Goal: Book appointment/travel/reservation

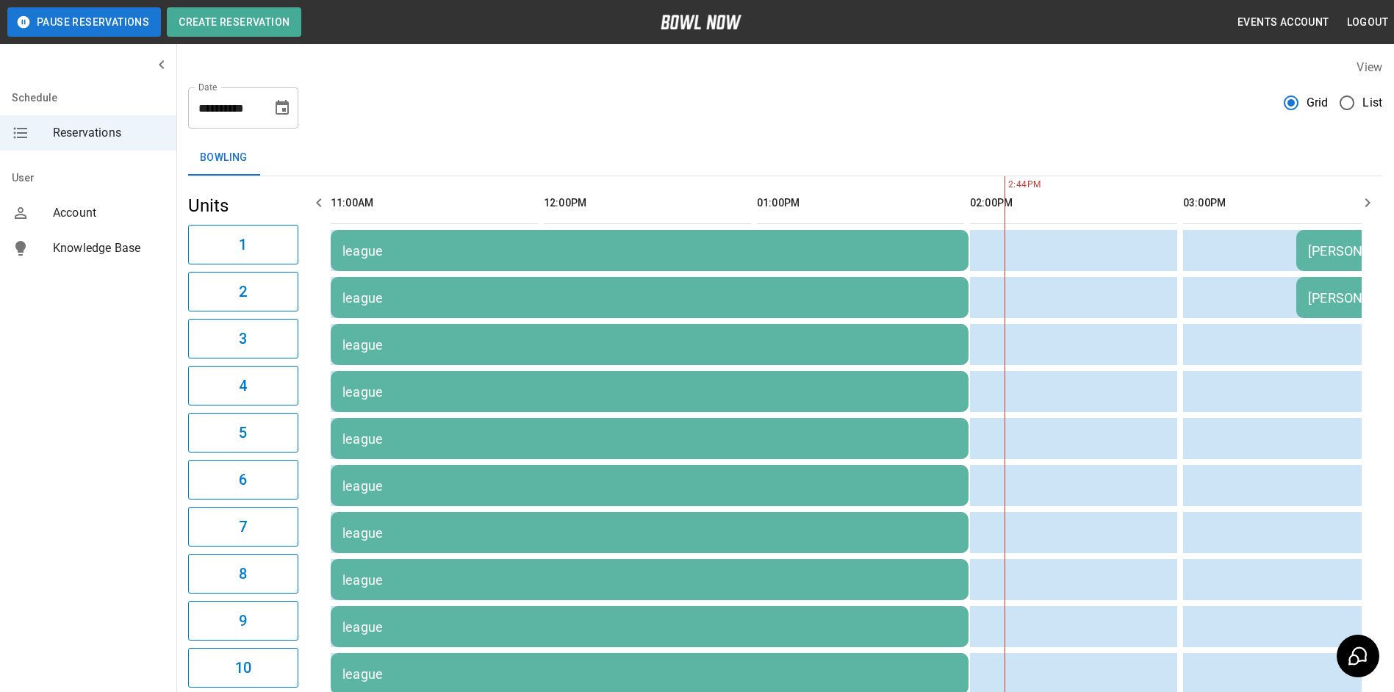
scroll to position [0, 639]
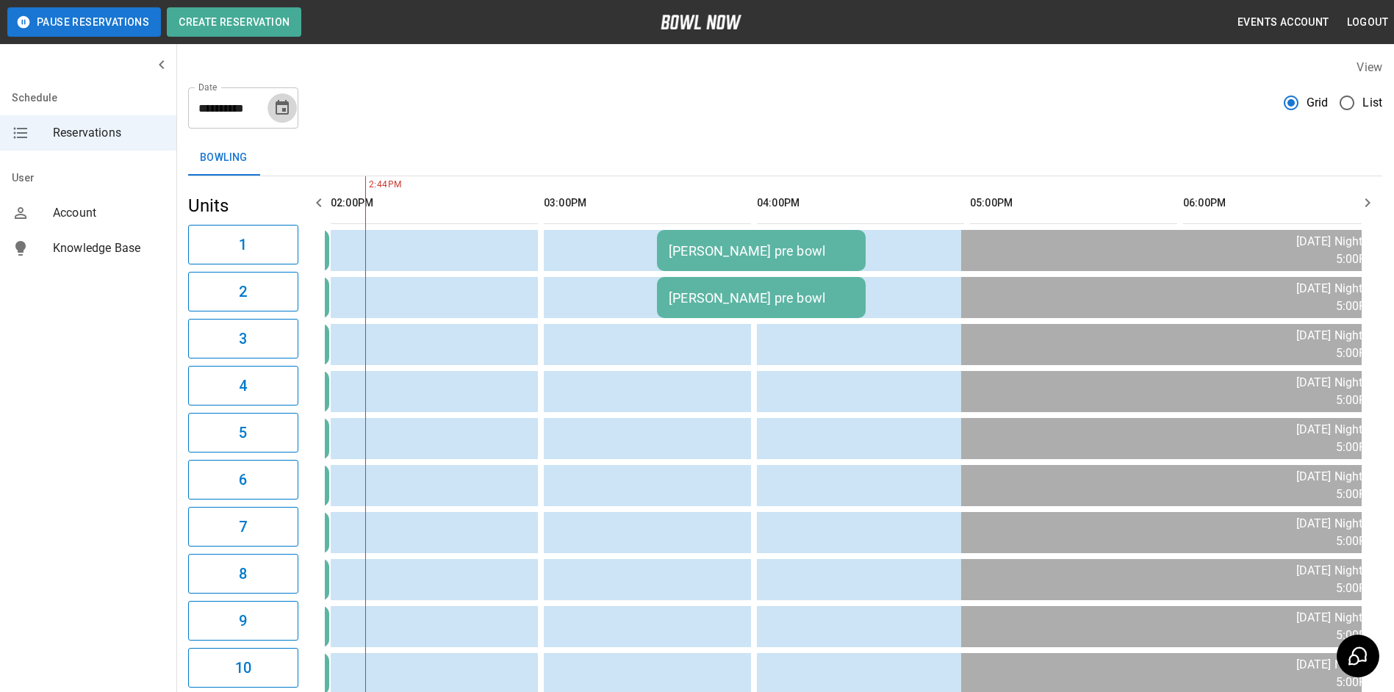
click at [290, 113] on icon "Choose date, selected date is Sep 2, 2025" at bounding box center [282, 108] width 18 height 18
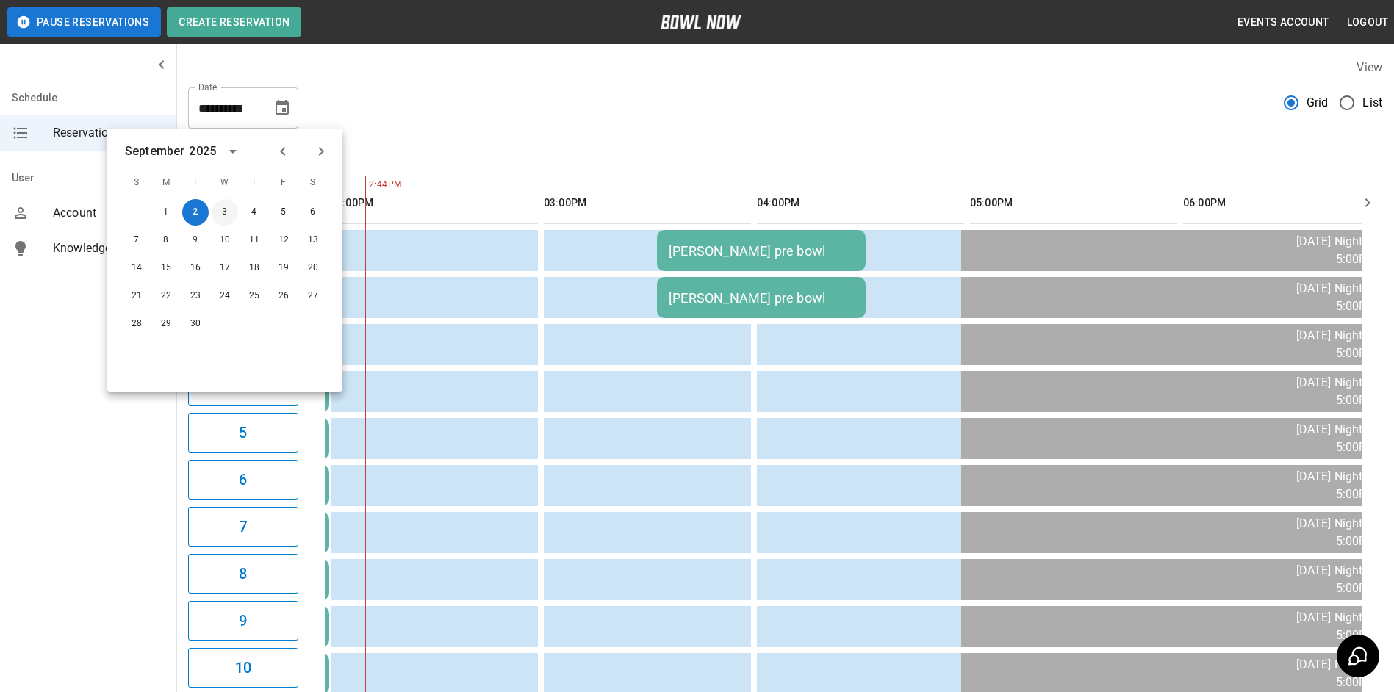
click at [223, 211] on button "3" at bounding box center [225, 212] width 26 height 26
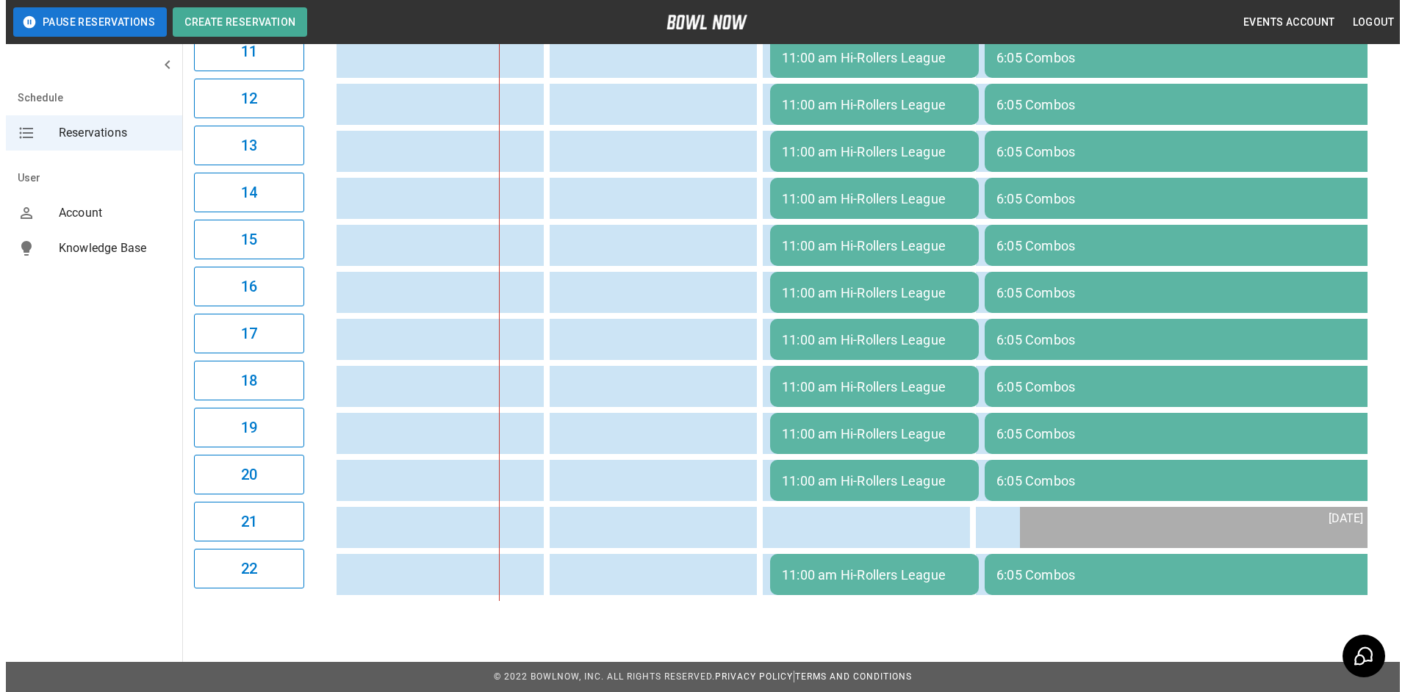
scroll to position [675, 0]
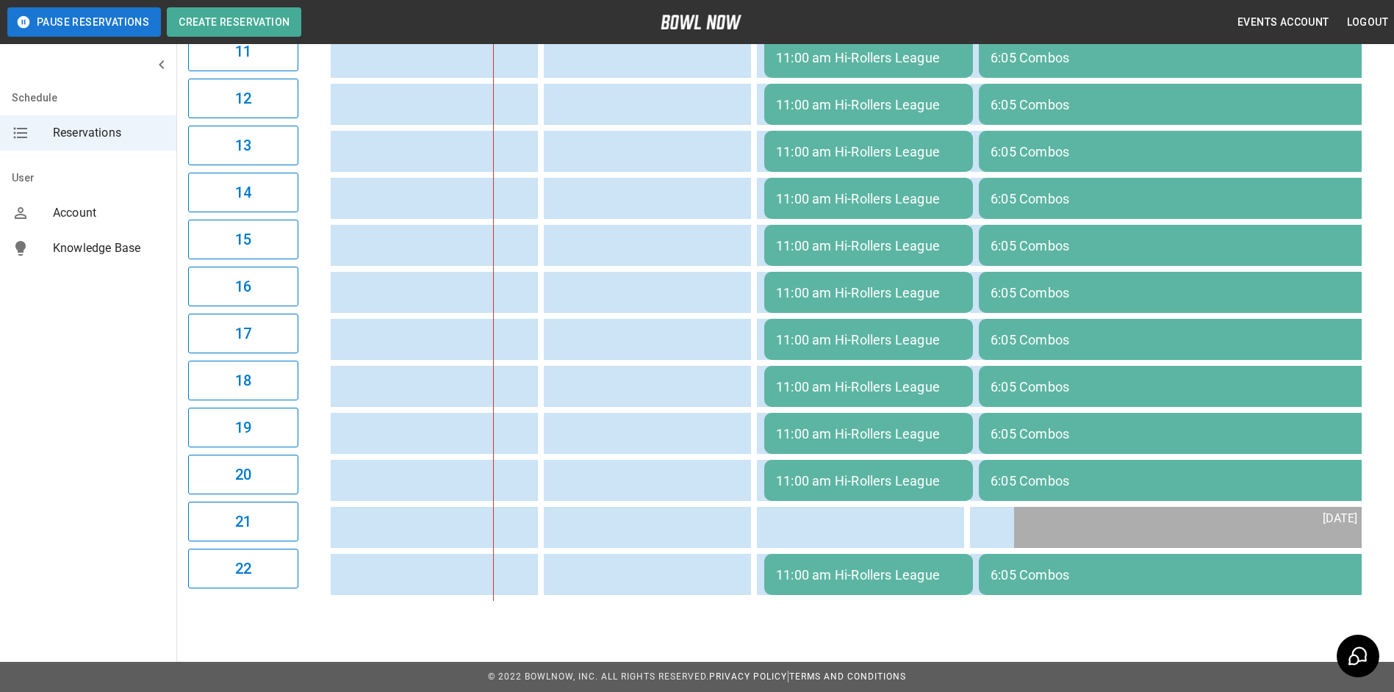
click at [833, 342] on td "11:00 am Hi-Rollers League" at bounding box center [868, 339] width 209 height 41
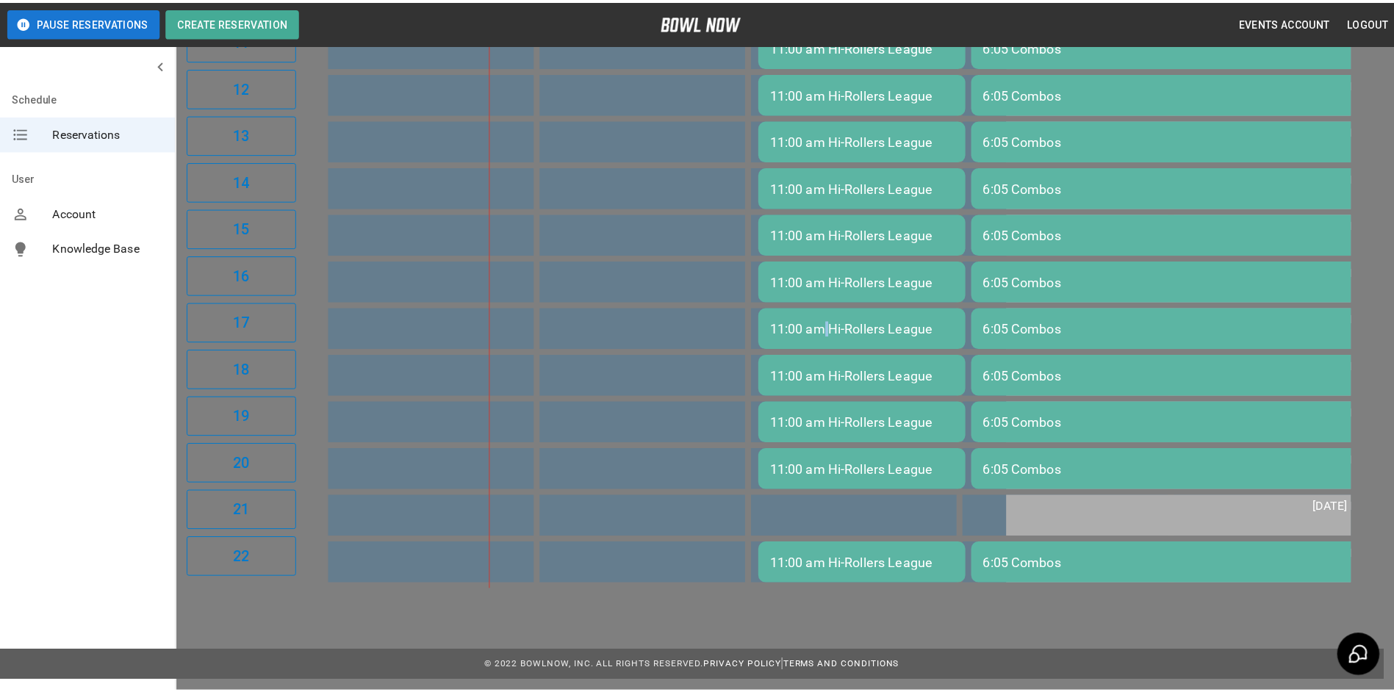
scroll to position [24, 0]
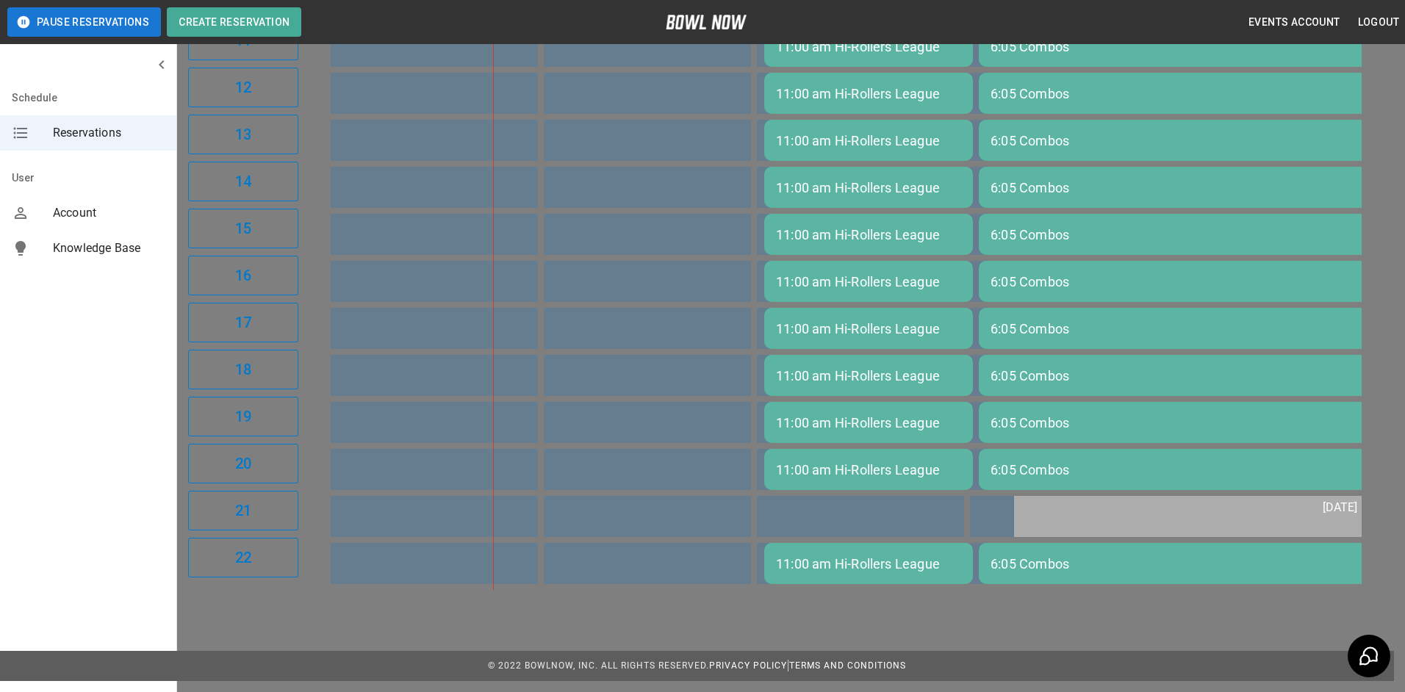
click at [1047, 345] on div at bounding box center [702, 346] width 1405 height 692
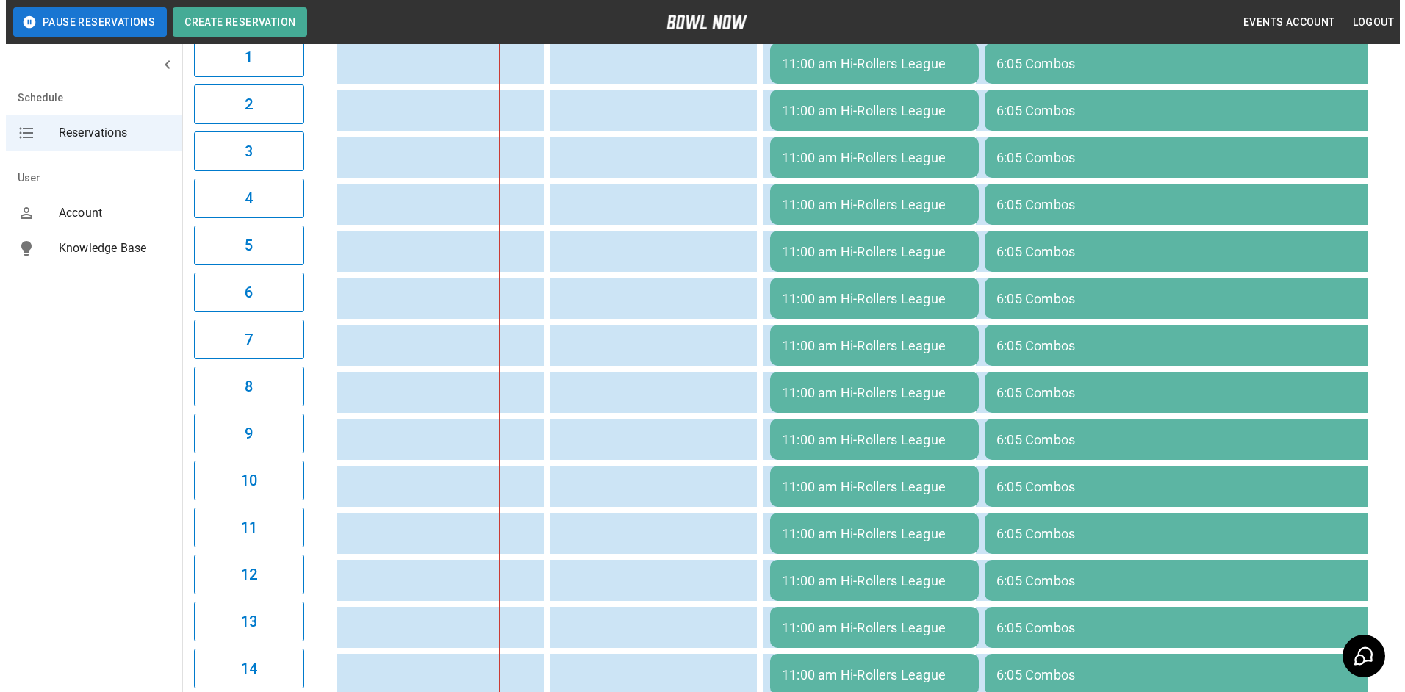
scroll to position [87, 0]
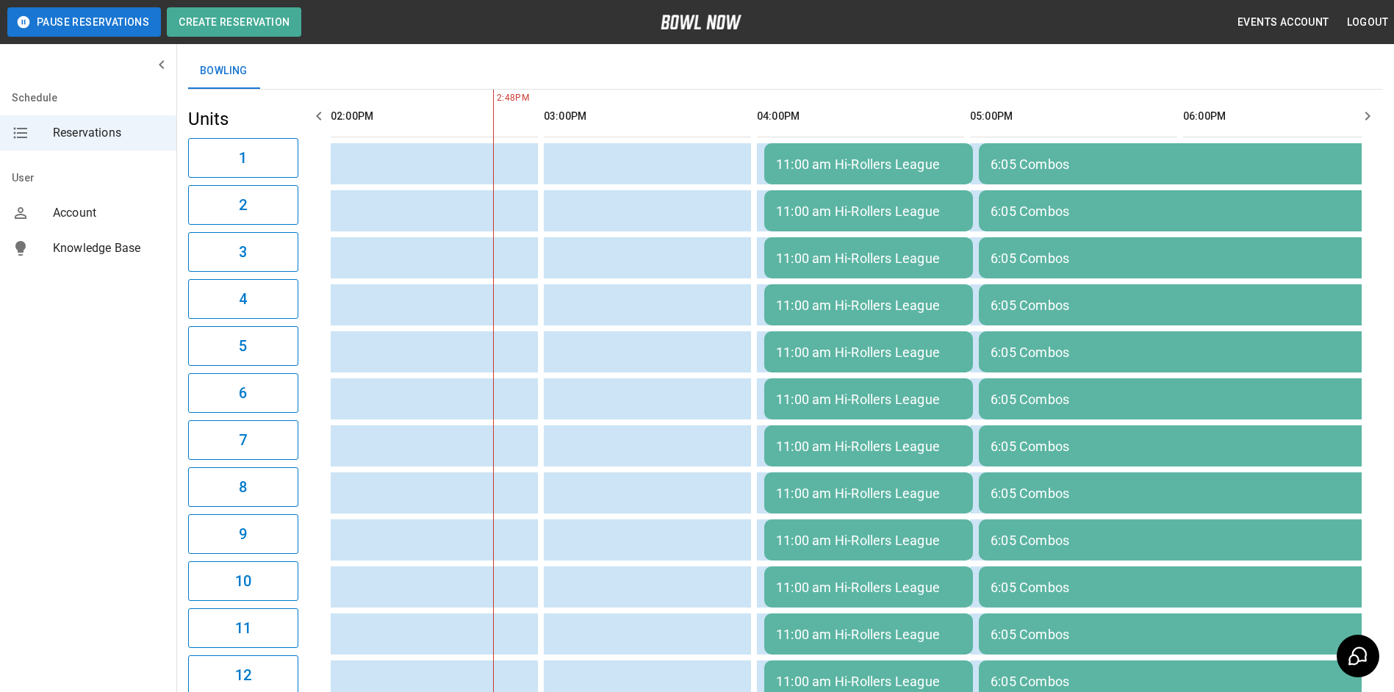
click at [1016, 326] on table "11:00 am Hi-Rollers League 6:05 Combos 11:00 am Hi-Rollers League 6:05 Combos 1…" at bounding box center [761, 634] width 2152 height 1088
click at [1033, 310] on div "6:05 Combos" at bounding box center [1298, 305] width 614 height 15
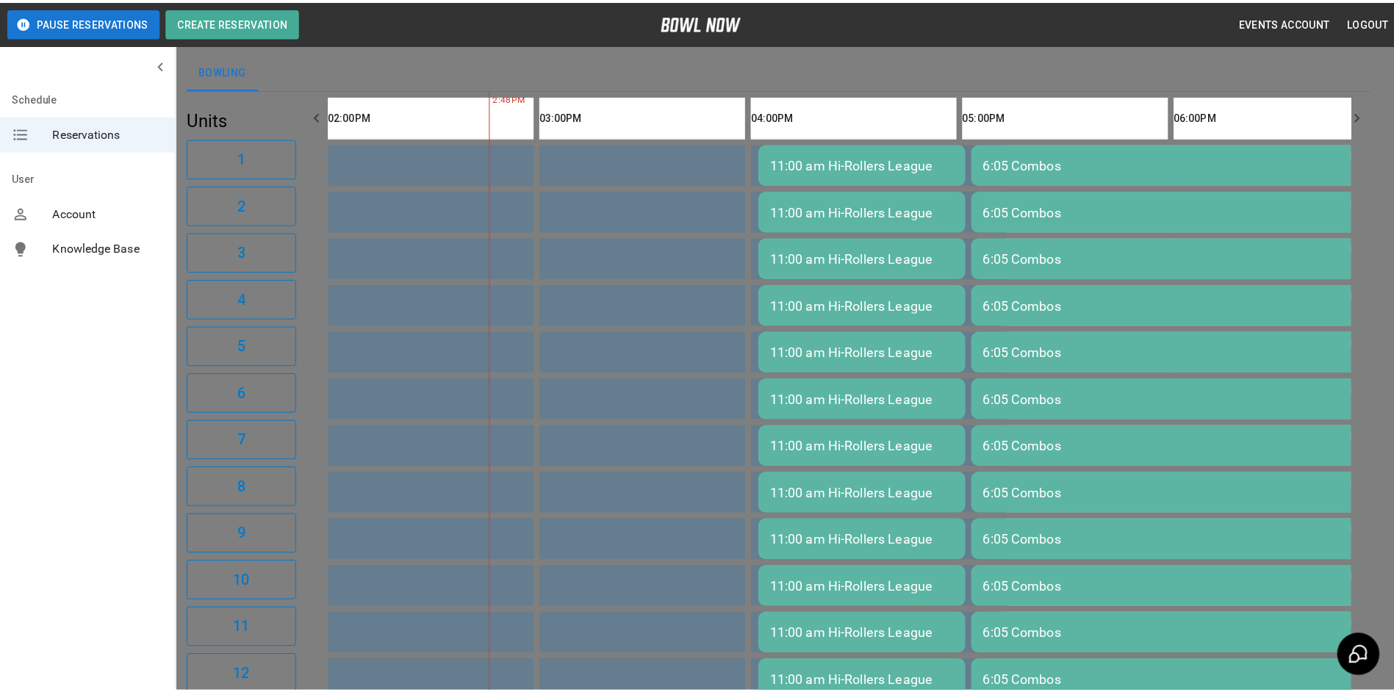
scroll to position [24, 0]
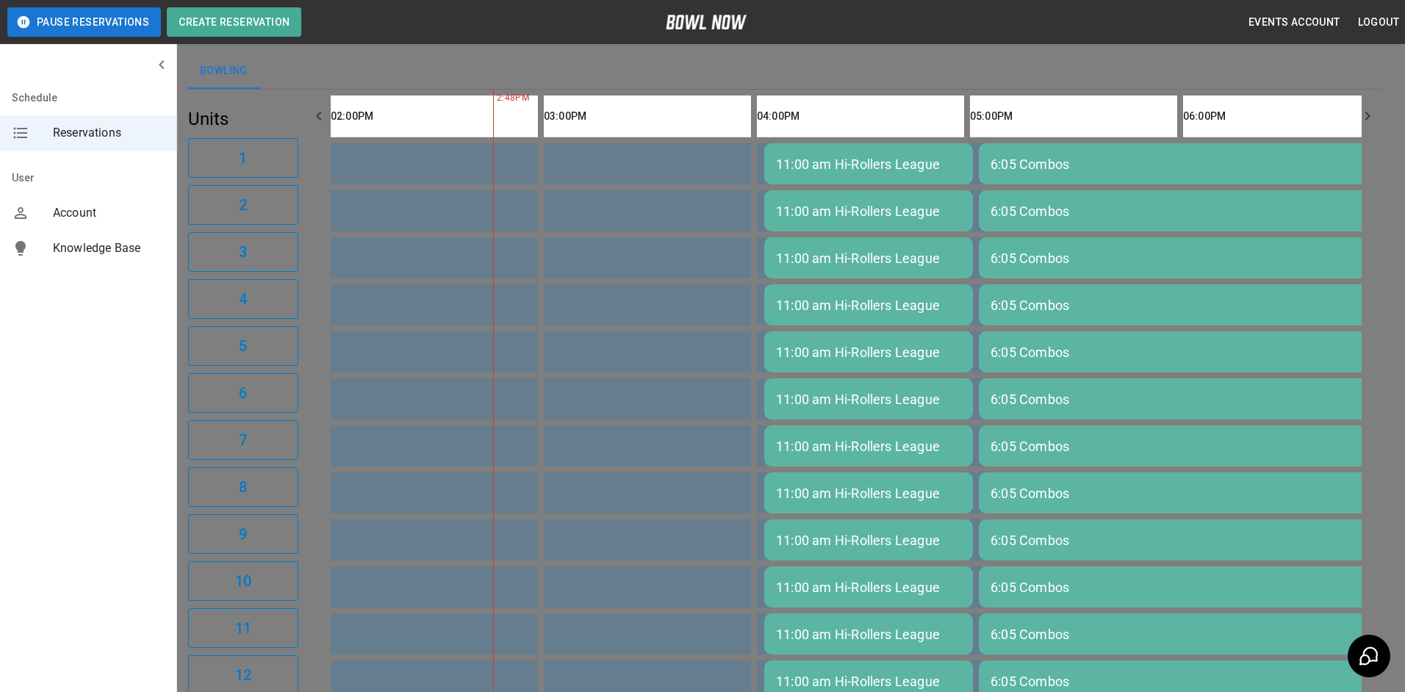
drag, startPoint x: 1074, startPoint y: 310, endPoint x: 1065, endPoint y: 311, distance: 8.8
click at [1071, 310] on div at bounding box center [702, 346] width 1405 height 692
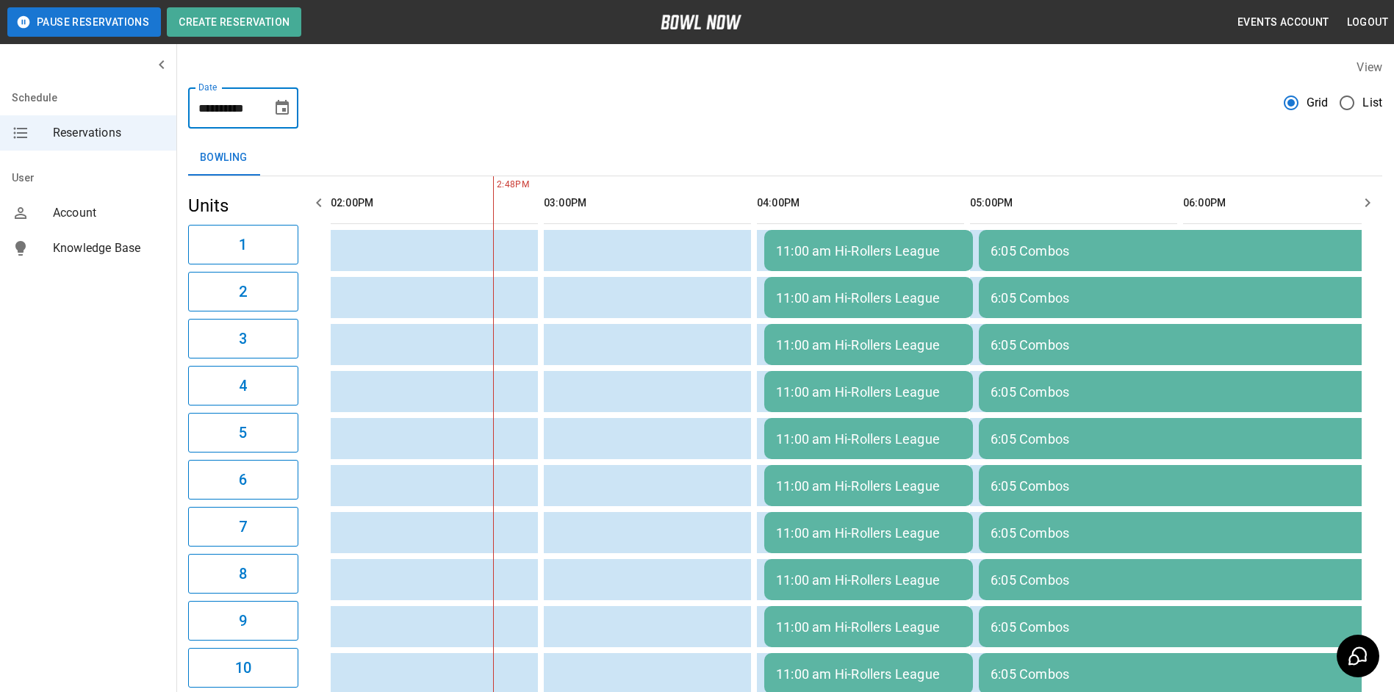
scroll to position [0, 1]
click at [264, 104] on div "**********" at bounding box center [243, 107] width 110 height 41
click at [278, 104] on icon "Choose date, selected date is Sep 3, 2025" at bounding box center [282, 107] width 13 height 15
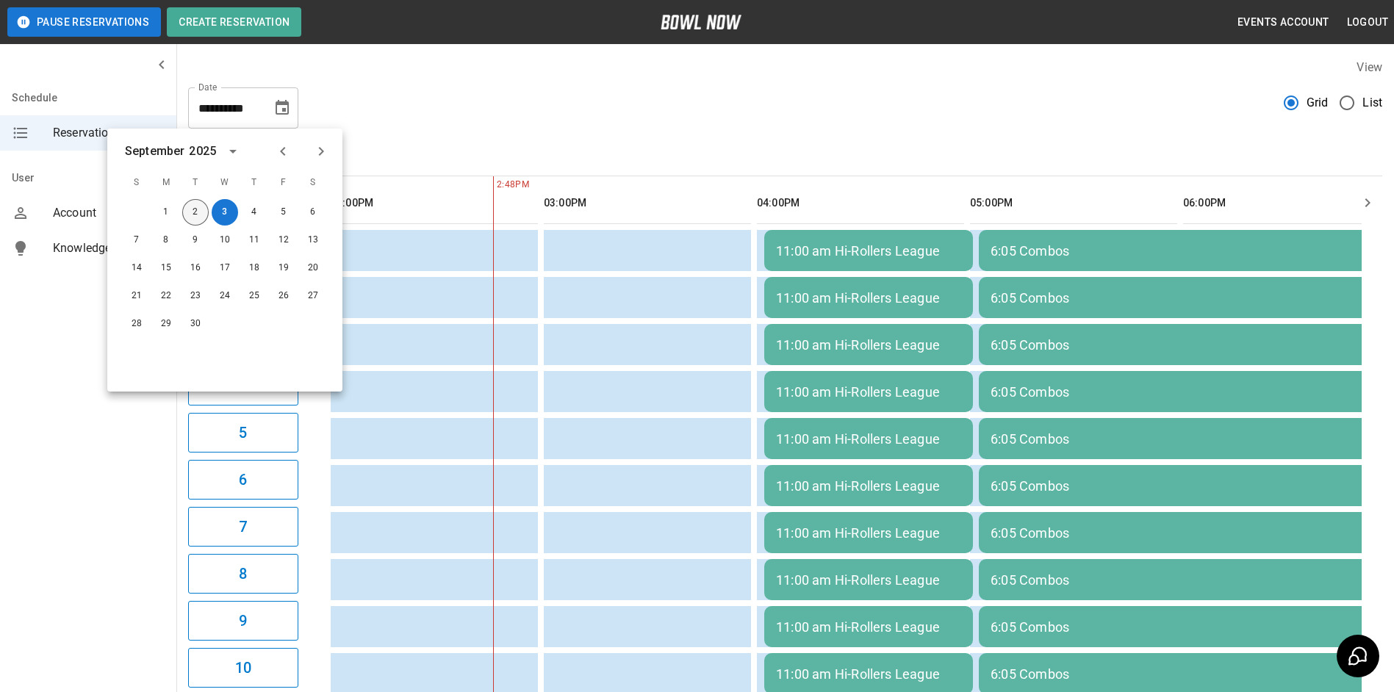
click at [193, 210] on button "2" at bounding box center [195, 212] width 26 height 26
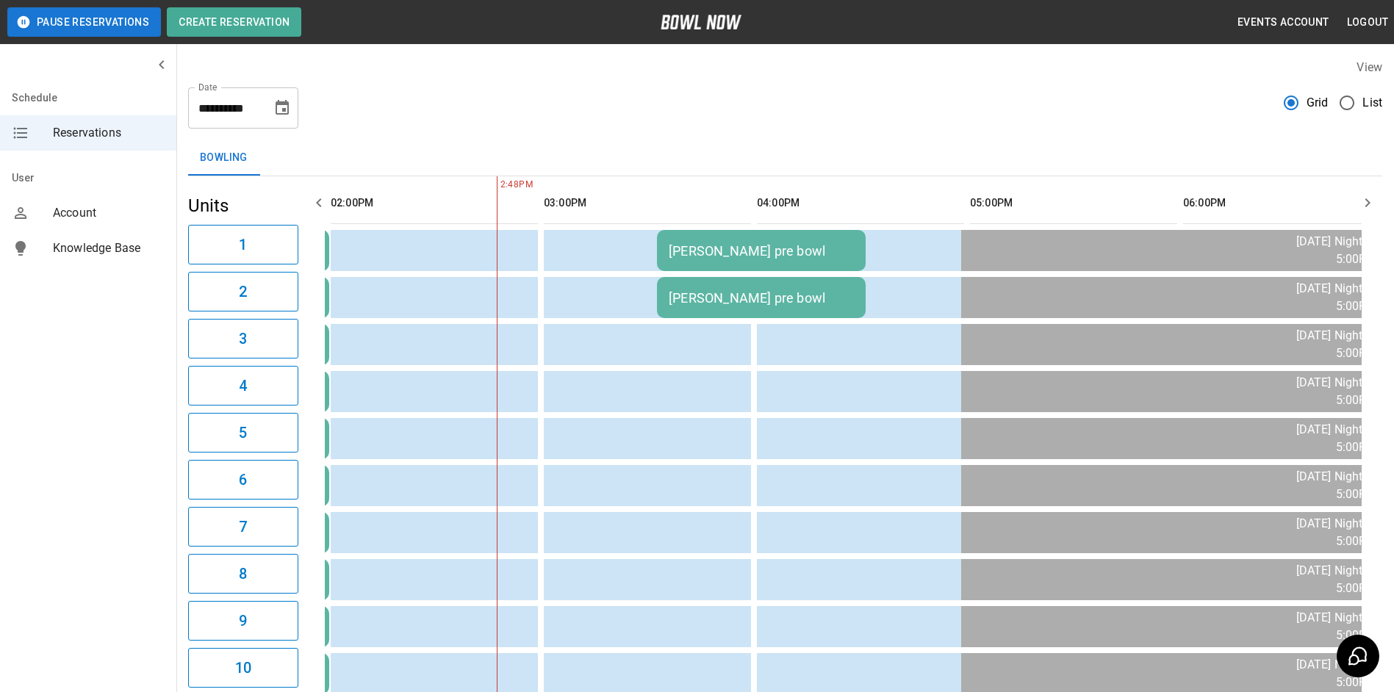
click at [830, 246] on div "[PERSON_NAME] pre bowl" at bounding box center [761, 250] width 185 height 15
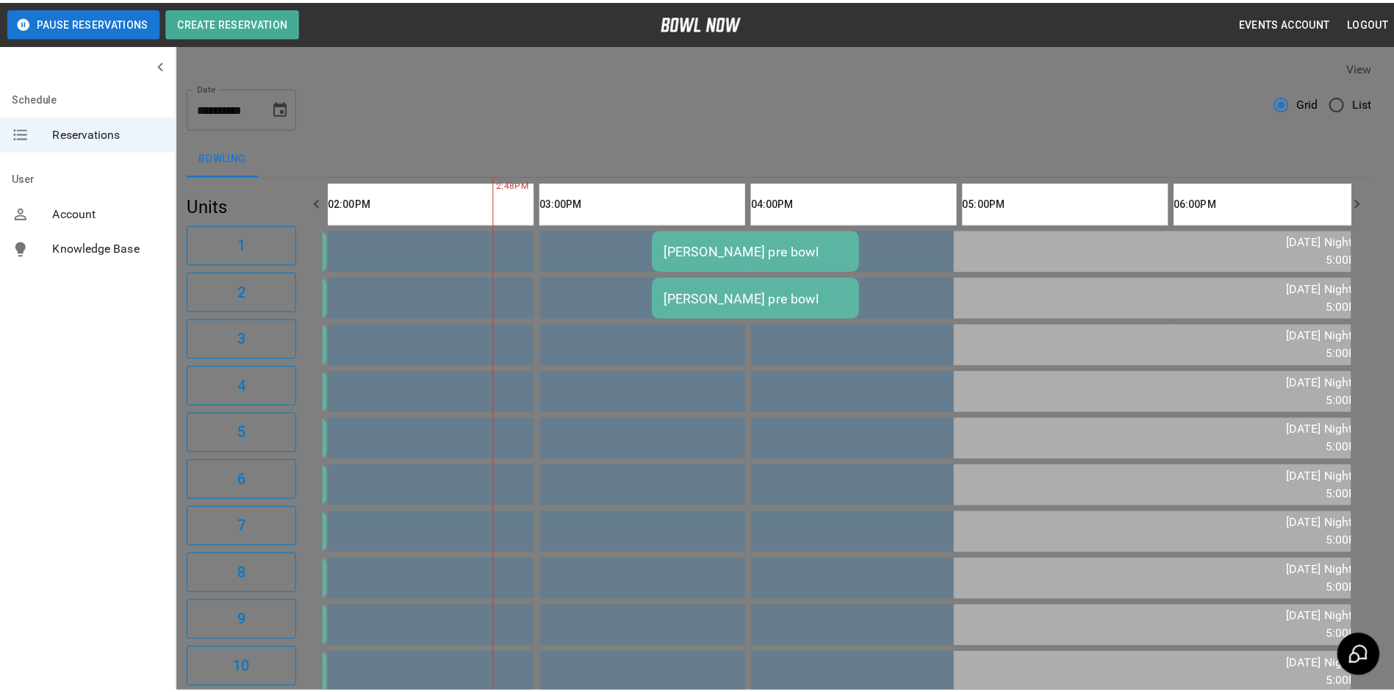
scroll to position [24, 0]
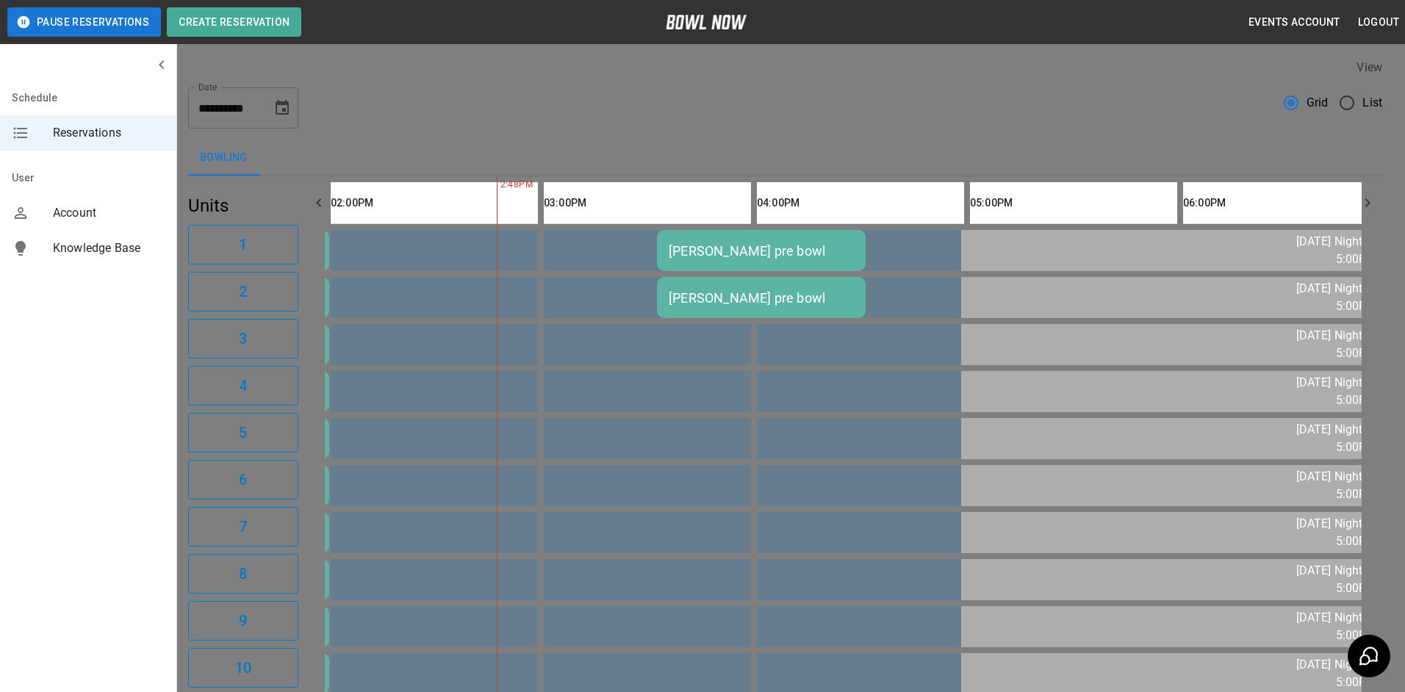
click at [1060, 299] on div at bounding box center [702, 346] width 1405 height 692
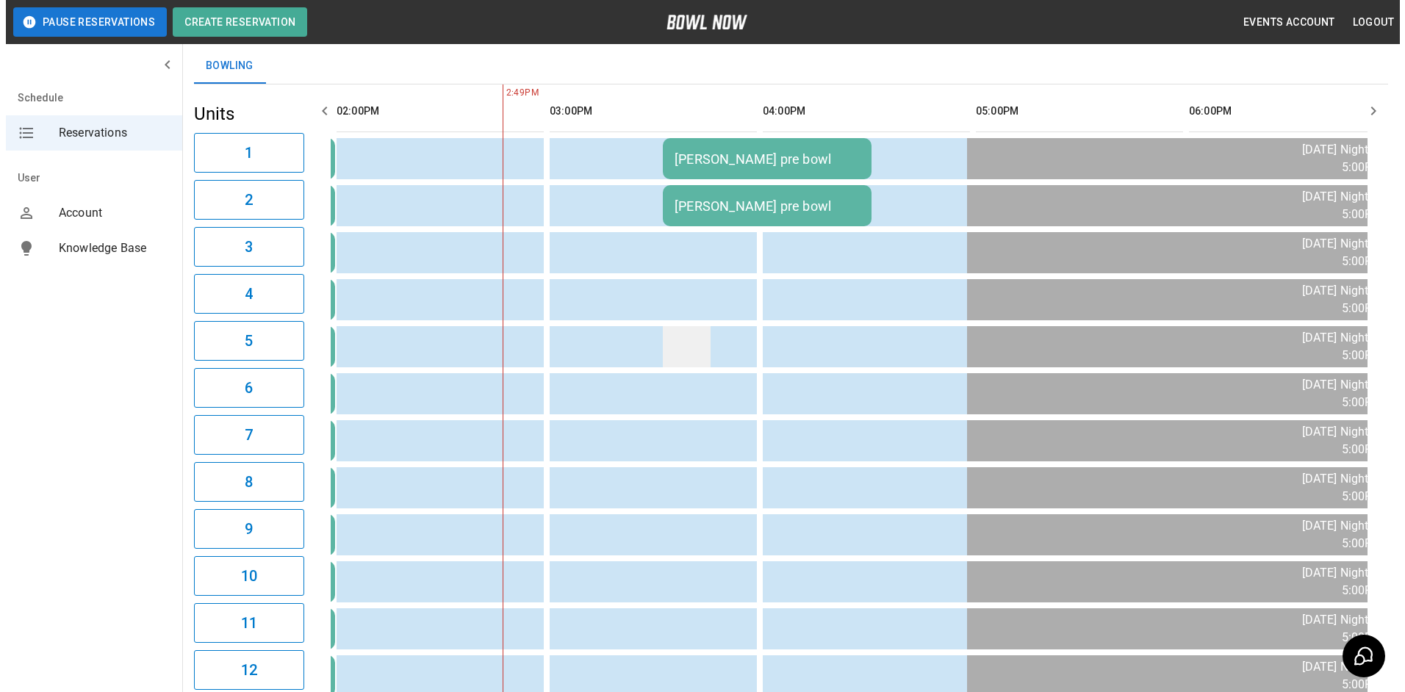
scroll to position [73, 0]
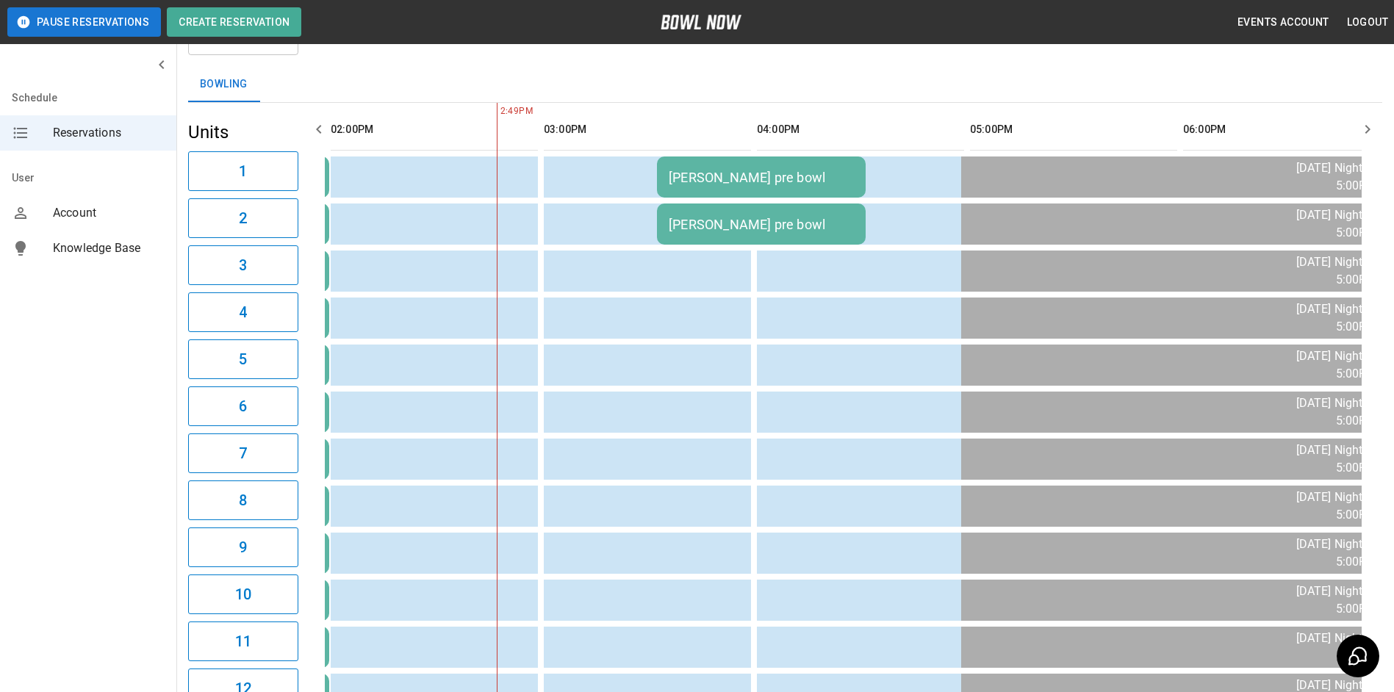
click at [786, 189] on td "[PERSON_NAME] pre bowl" at bounding box center [761, 177] width 209 height 41
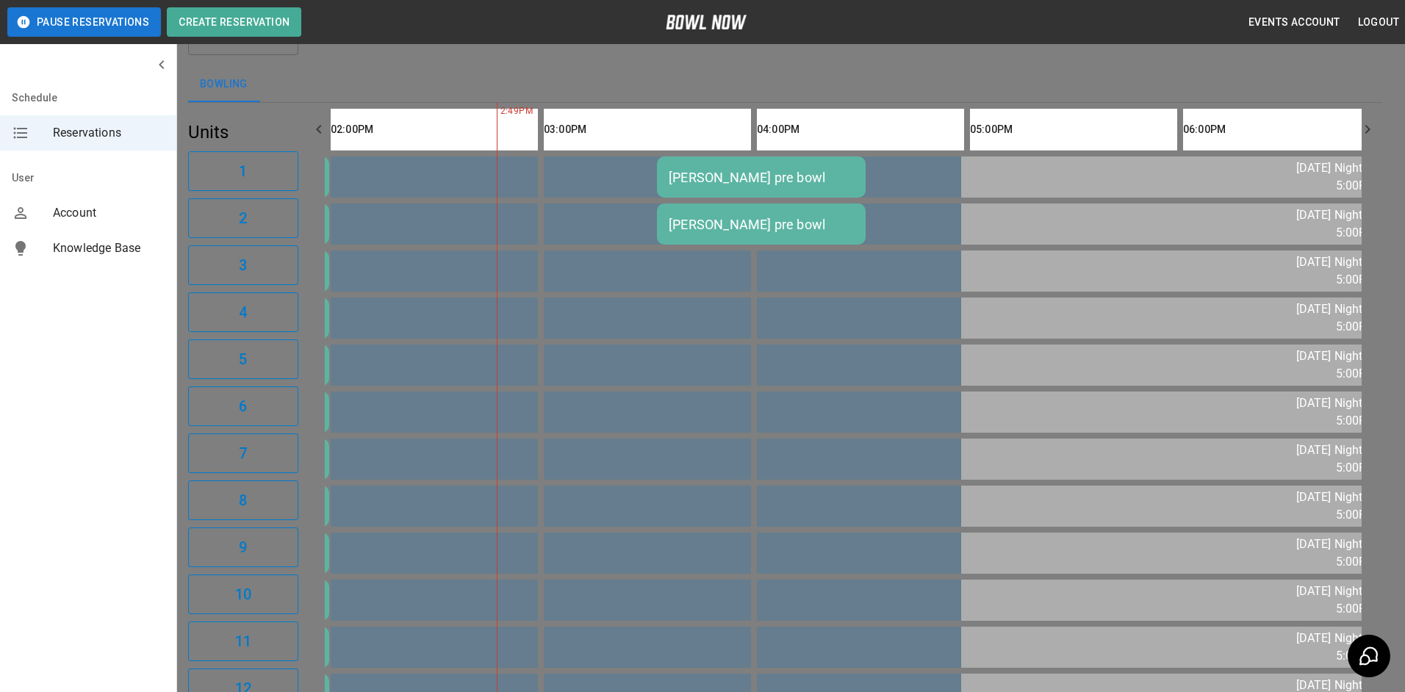
scroll to position [0, 0]
click at [1129, 284] on div at bounding box center [702, 346] width 1405 height 692
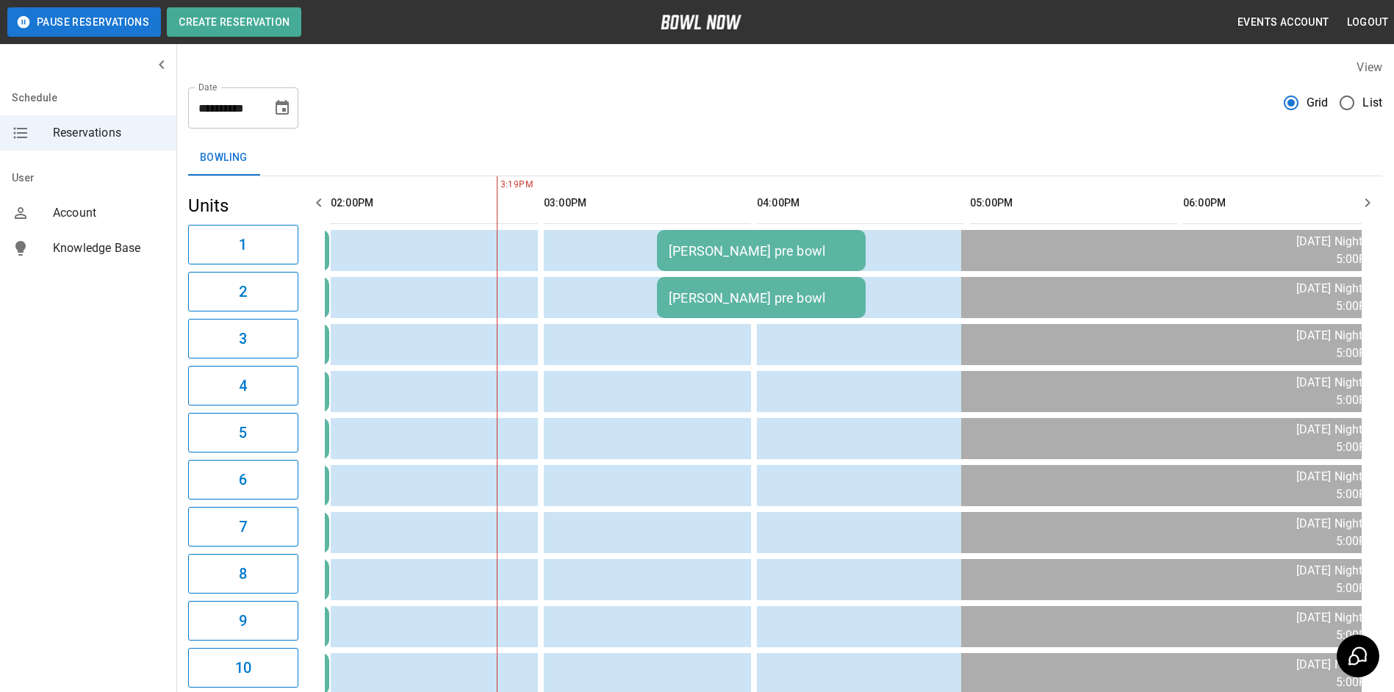
click at [805, 262] on td "[PERSON_NAME] pre bowl" at bounding box center [761, 250] width 209 height 41
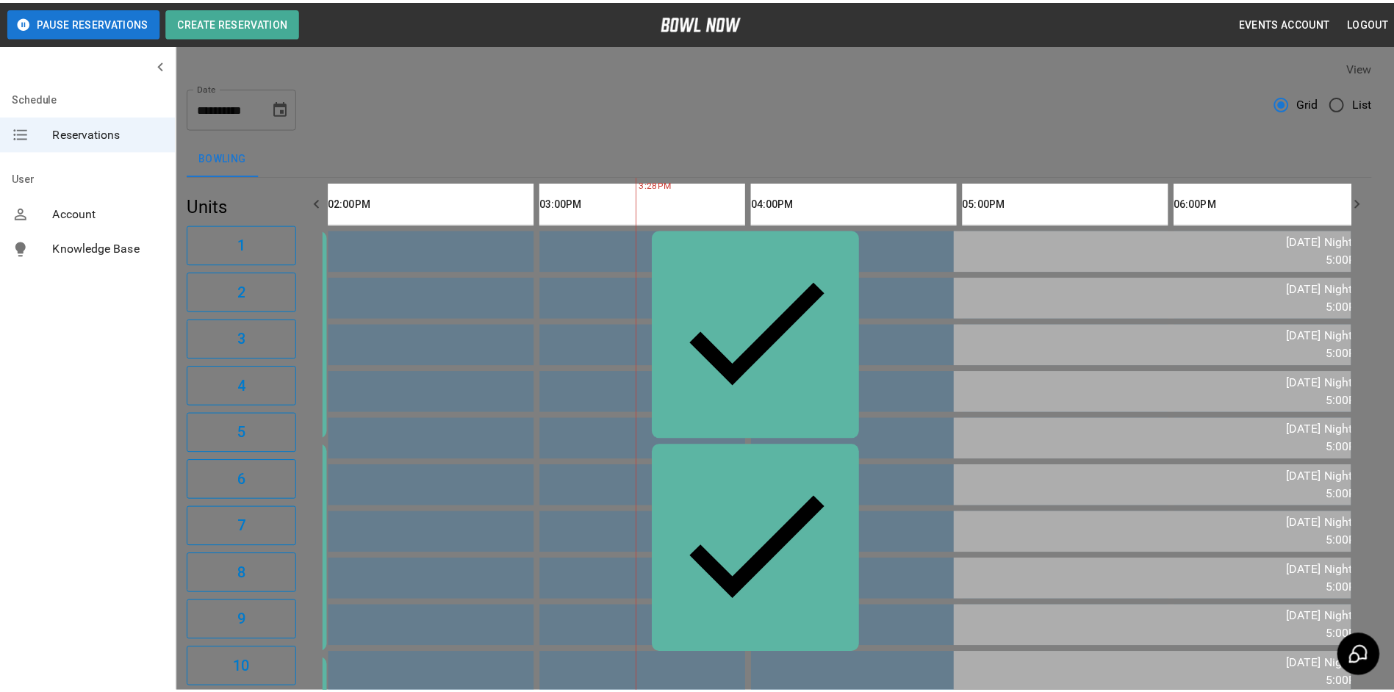
scroll to position [0, 852]
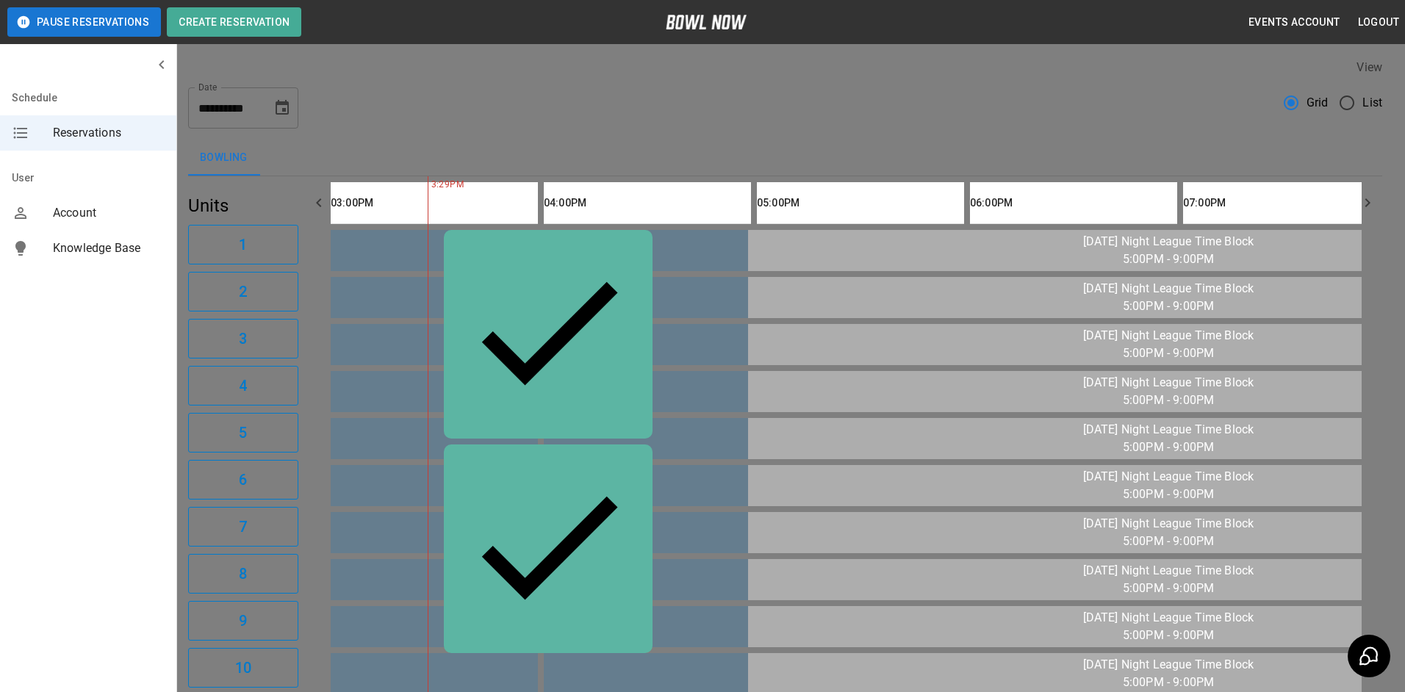
click at [392, 297] on div at bounding box center [702, 346] width 1405 height 692
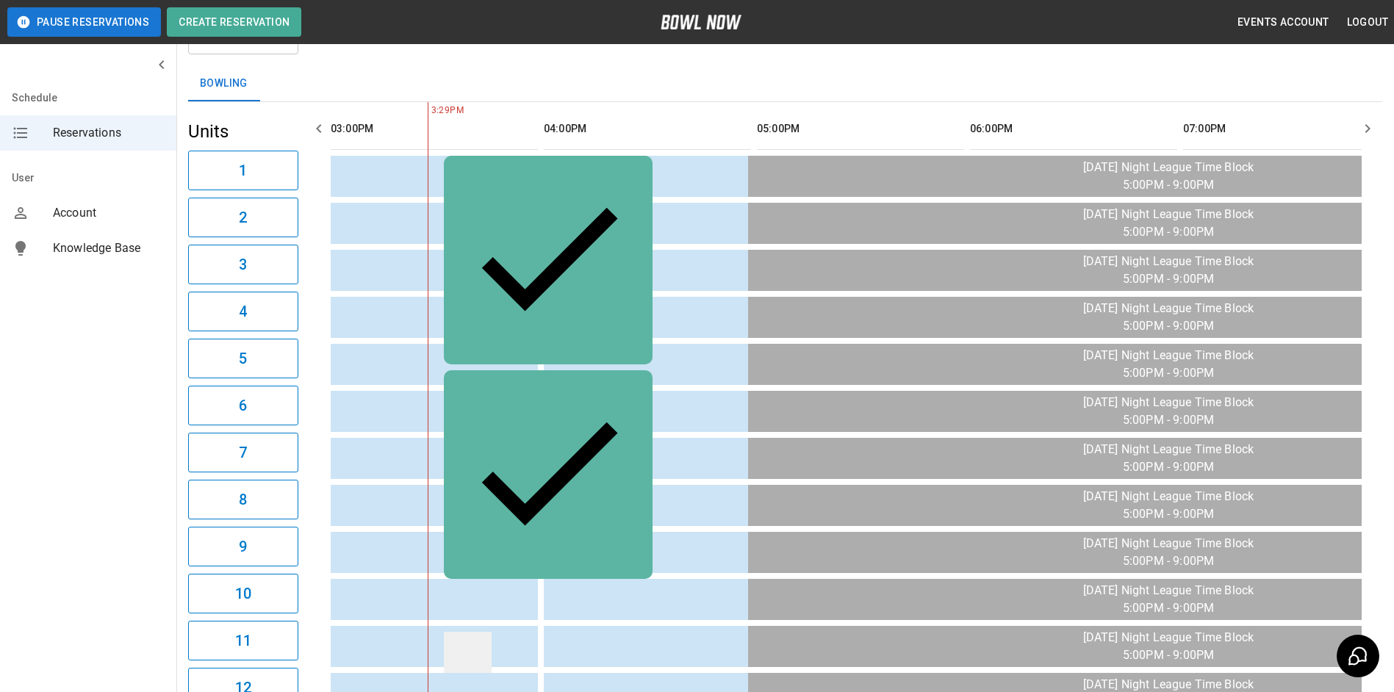
scroll to position [73, 0]
click at [1365, 134] on button "button" at bounding box center [1367, 129] width 29 height 29
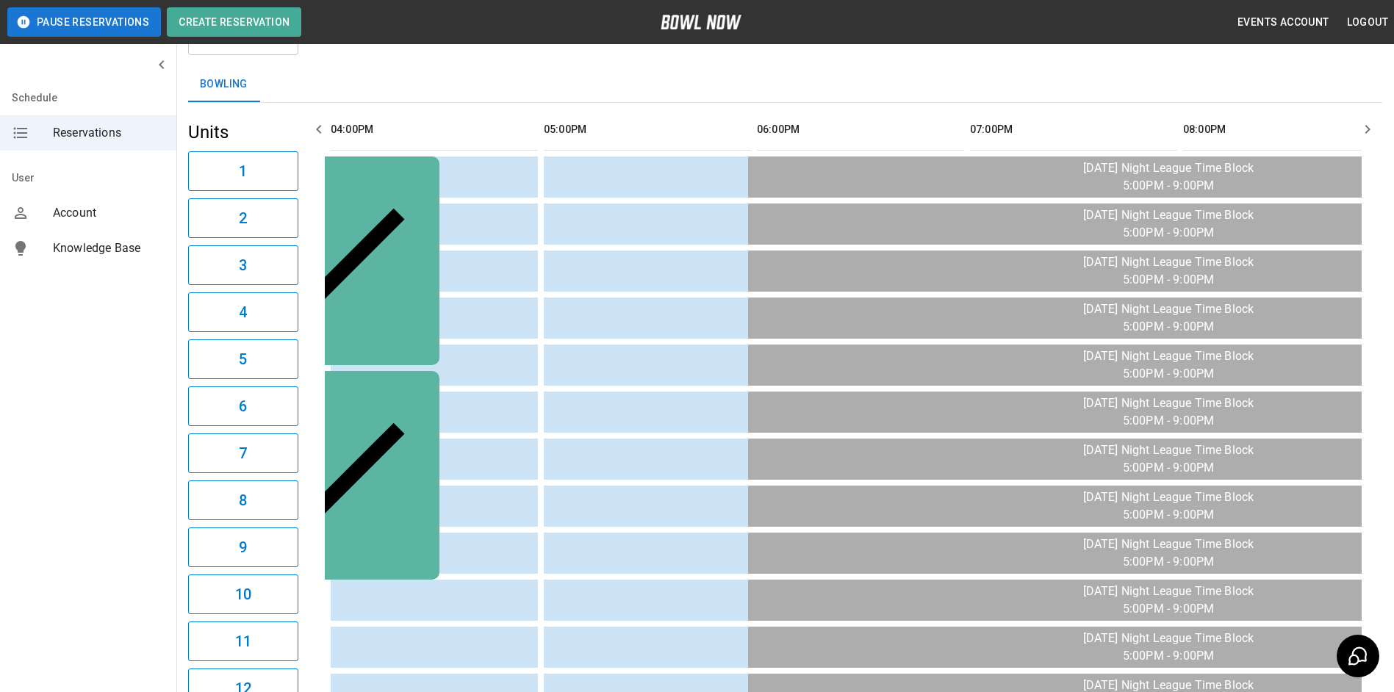
scroll to position [0, 1065]
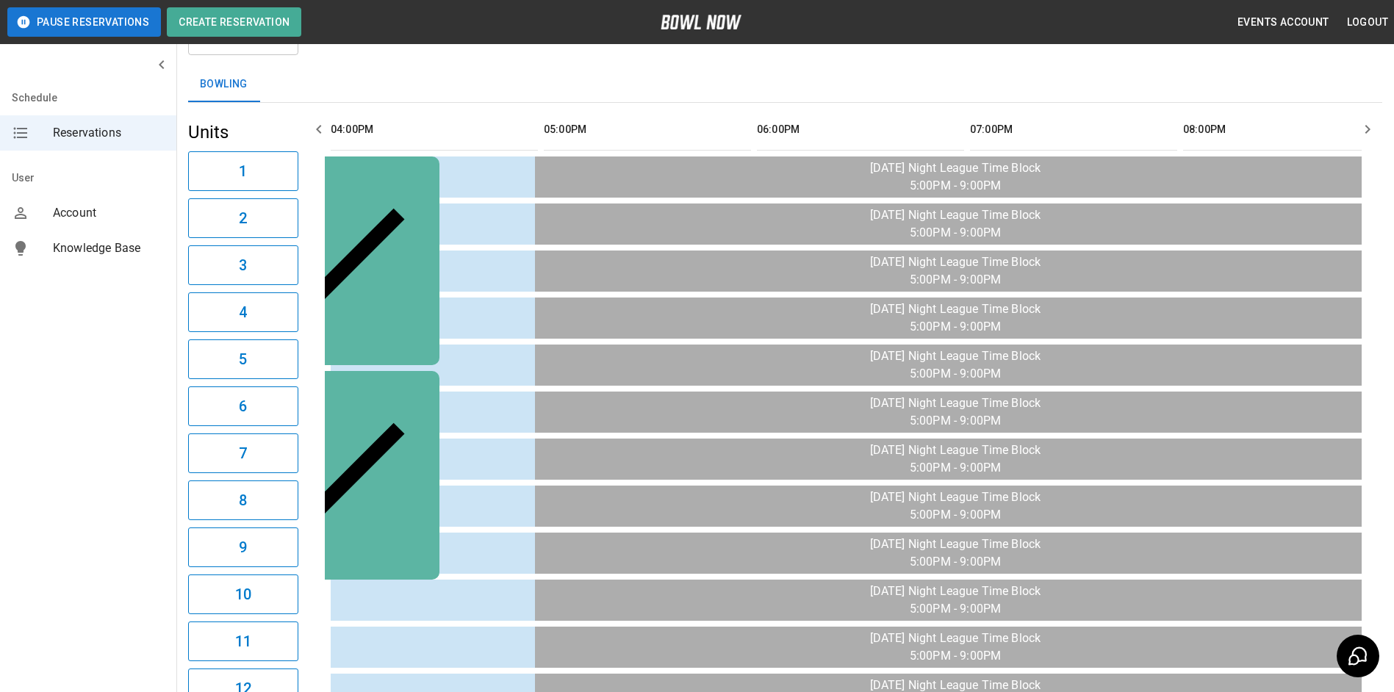
click at [1365, 134] on icon "button" at bounding box center [1368, 130] width 18 height 18
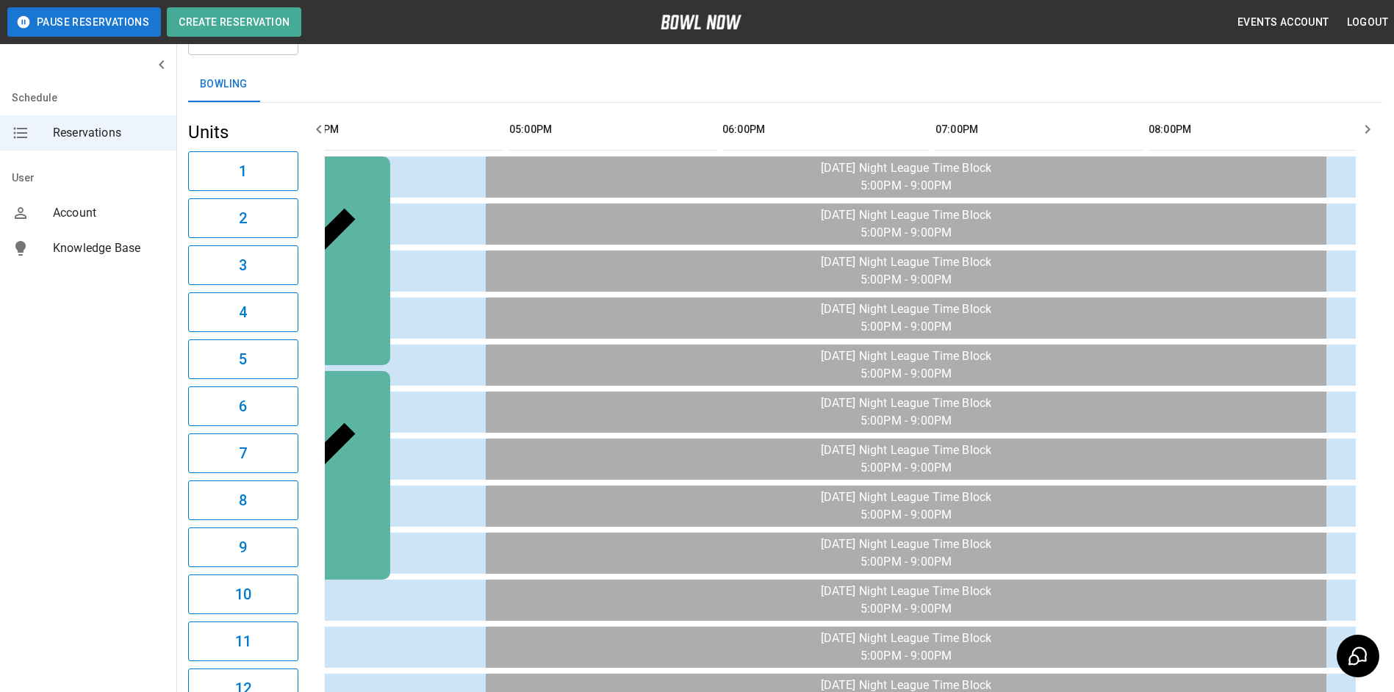
click at [1365, 134] on icon "button" at bounding box center [1368, 130] width 18 height 18
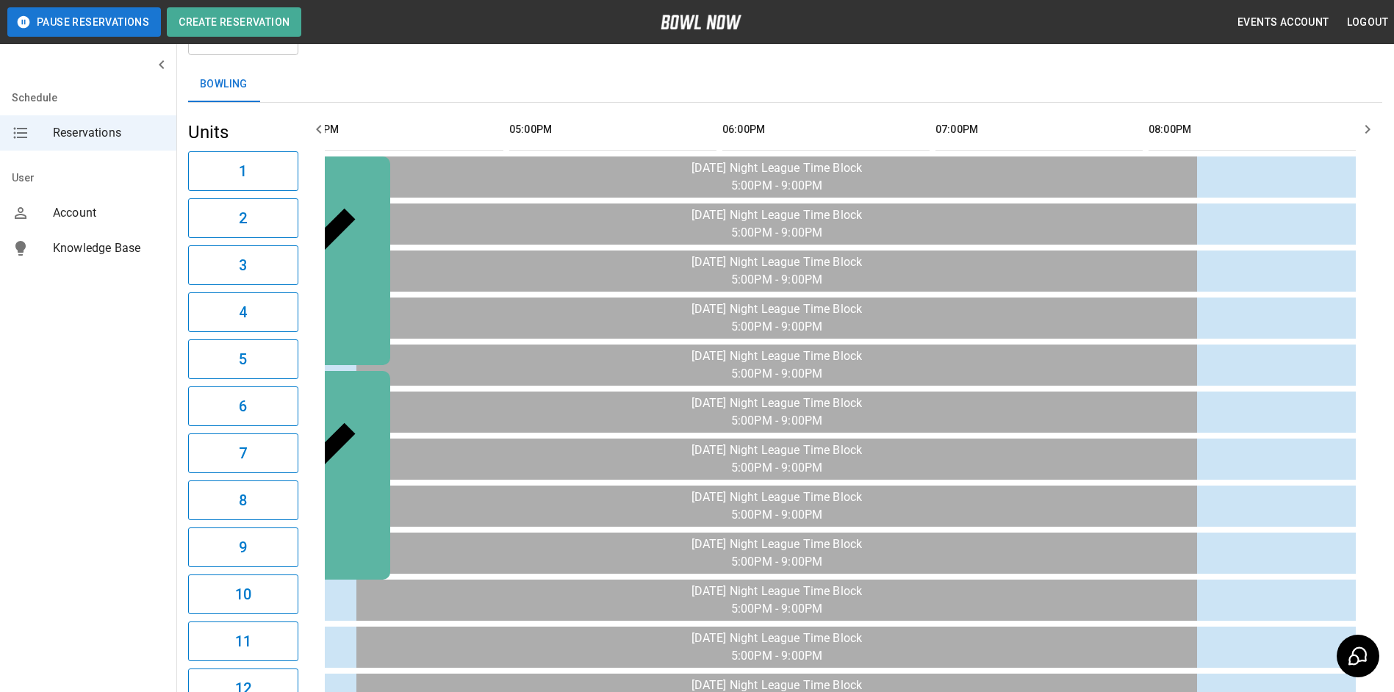
click at [1365, 134] on icon "button" at bounding box center [1368, 130] width 18 height 18
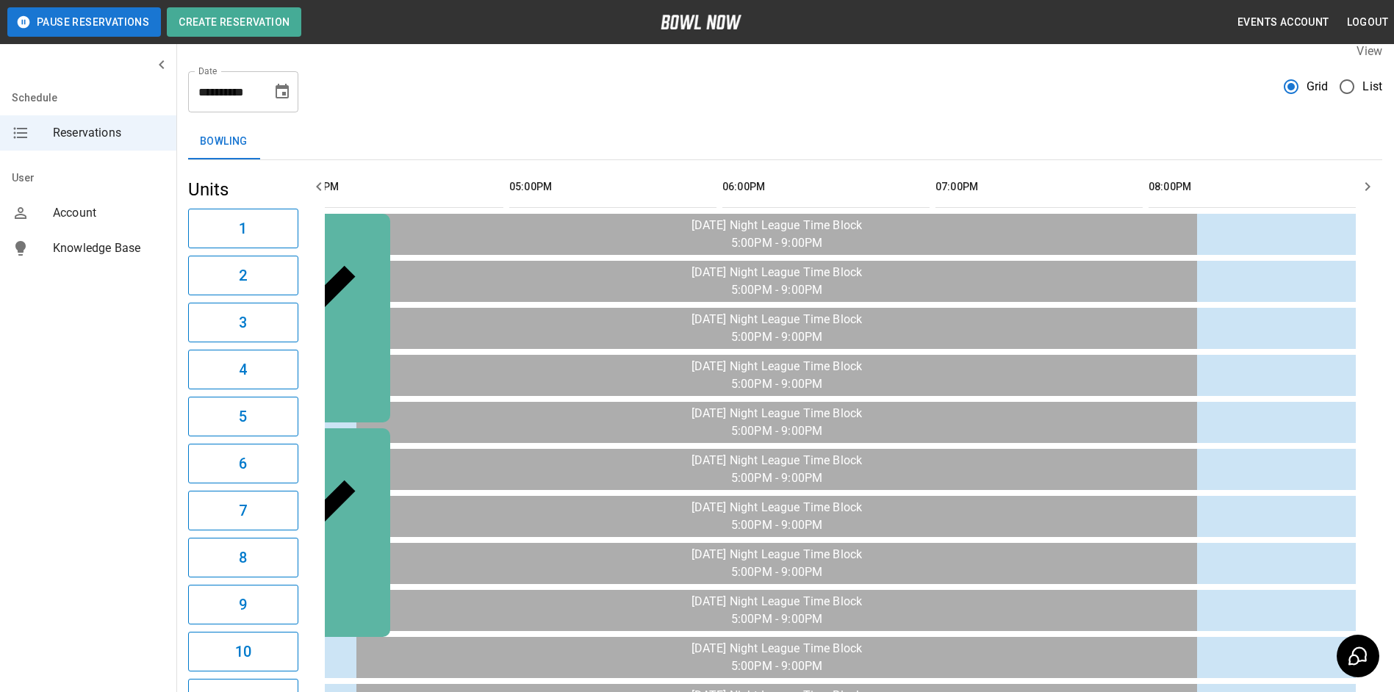
scroll to position [0, 0]
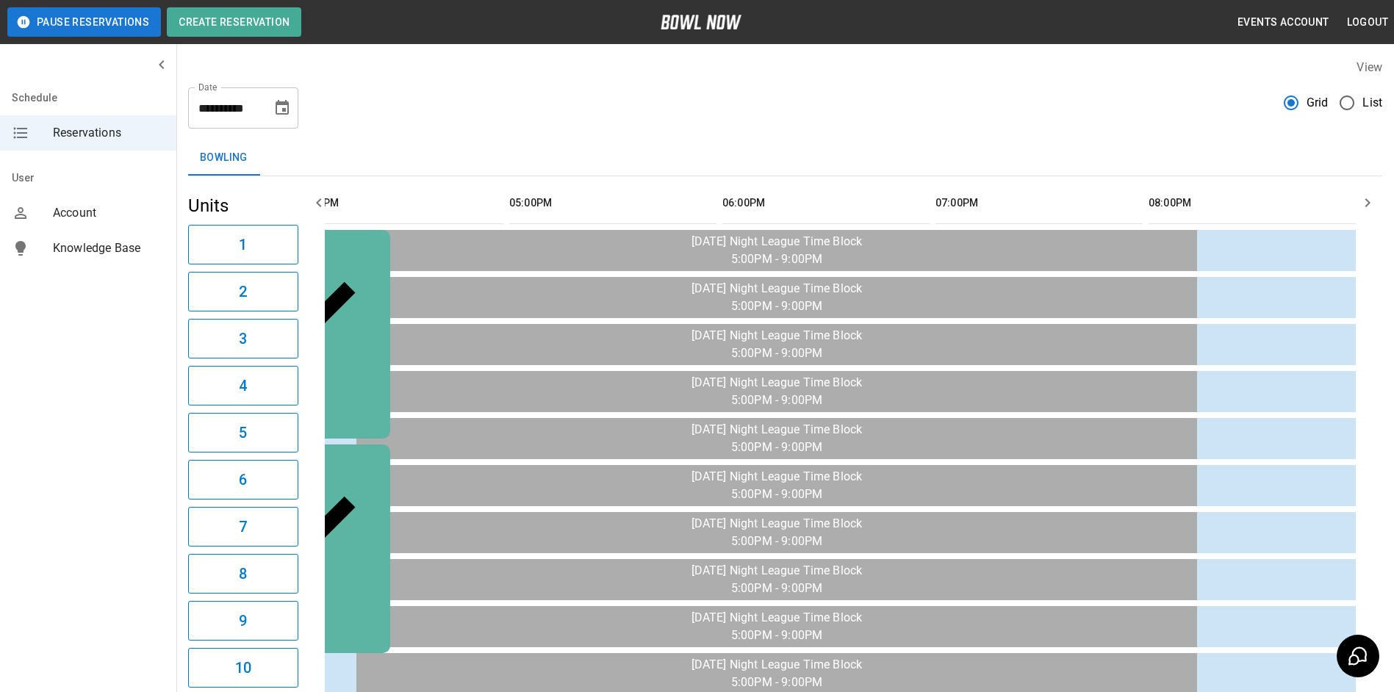
click at [328, 203] on button "button" at bounding box center [318, 202] width 29 height 29
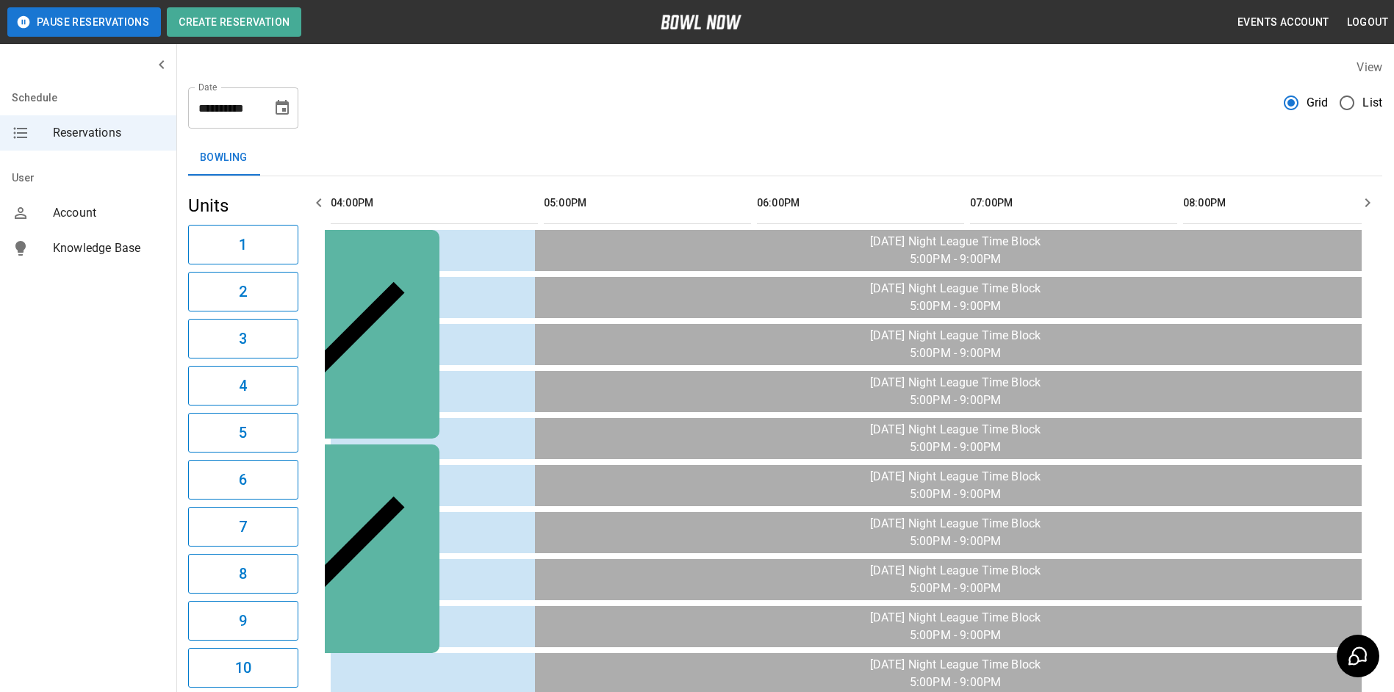
click at [328, 203] on button "button" at bounding box center [318, 202] width 29 height 29
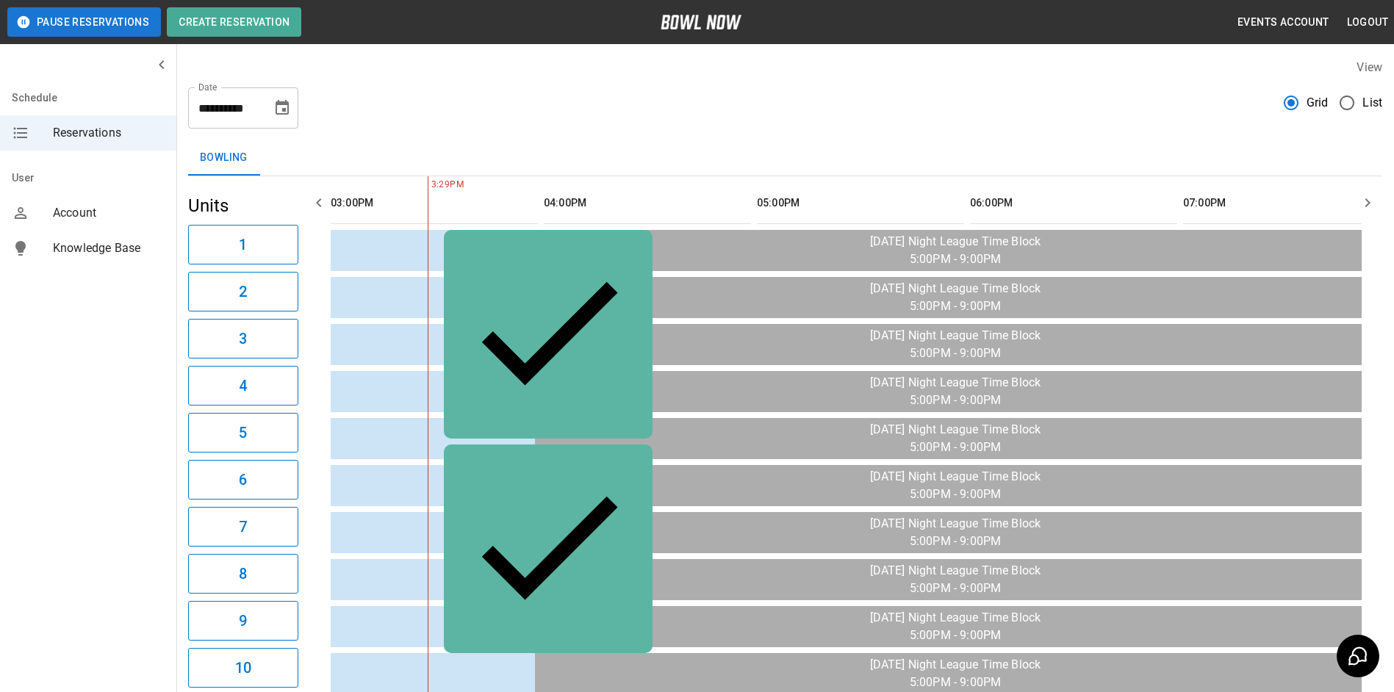
scroll to position [0, 852]
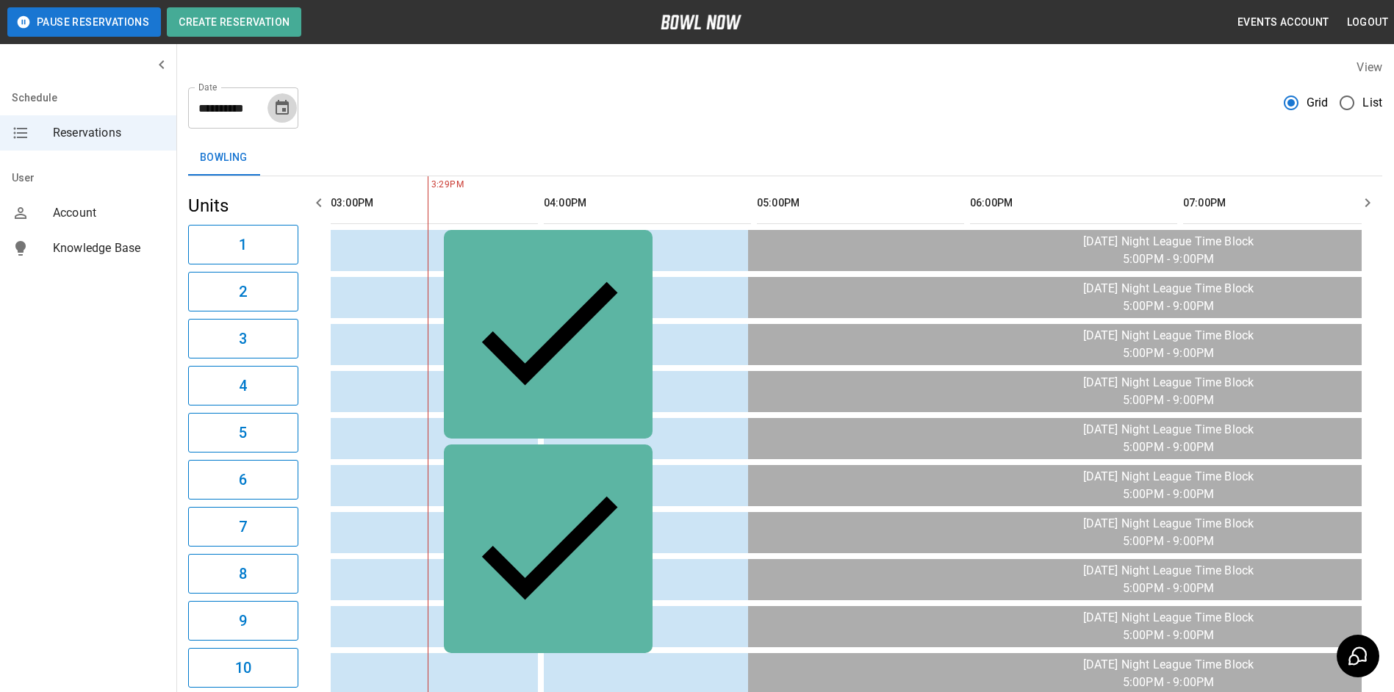
click at [284, 116] on icon "Choose date, selected date is Sep 2, 2025" at bounding box center [282, 108] width 18 height 18
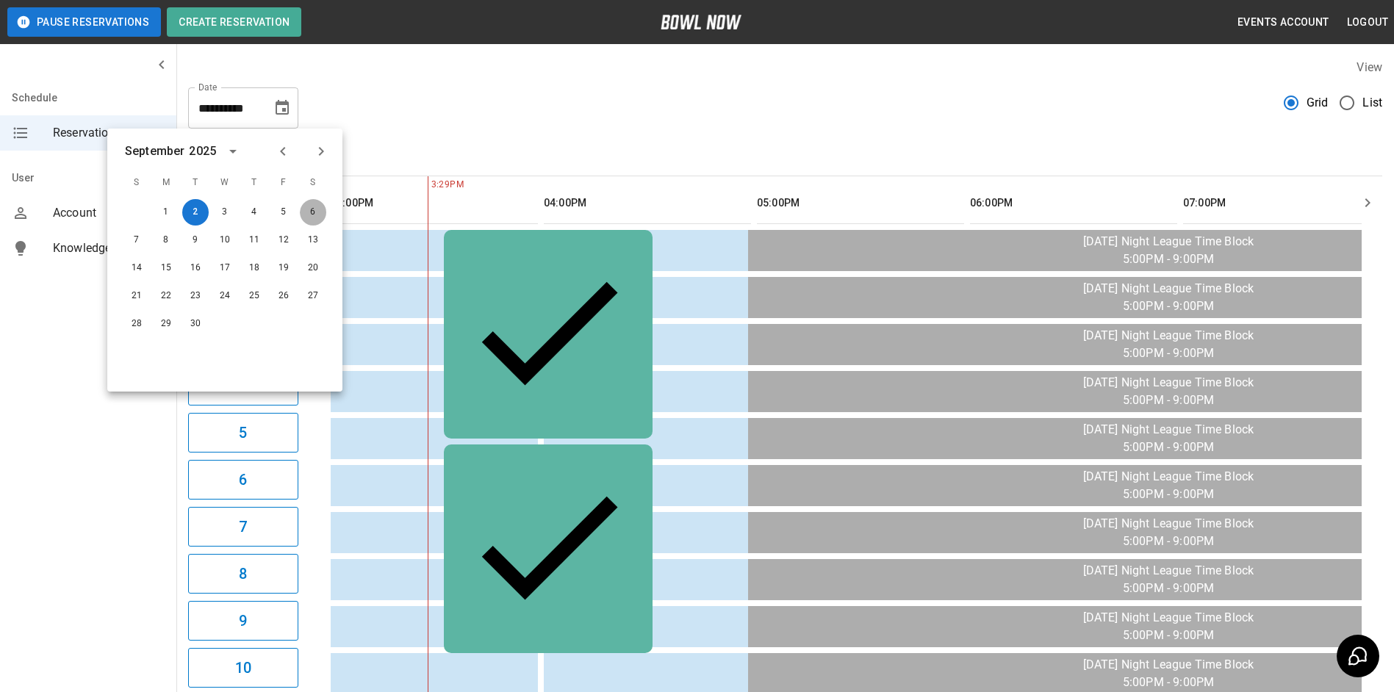
click at [311, 206] on button "6" at bounding box center [313, 212] width 26 height 26
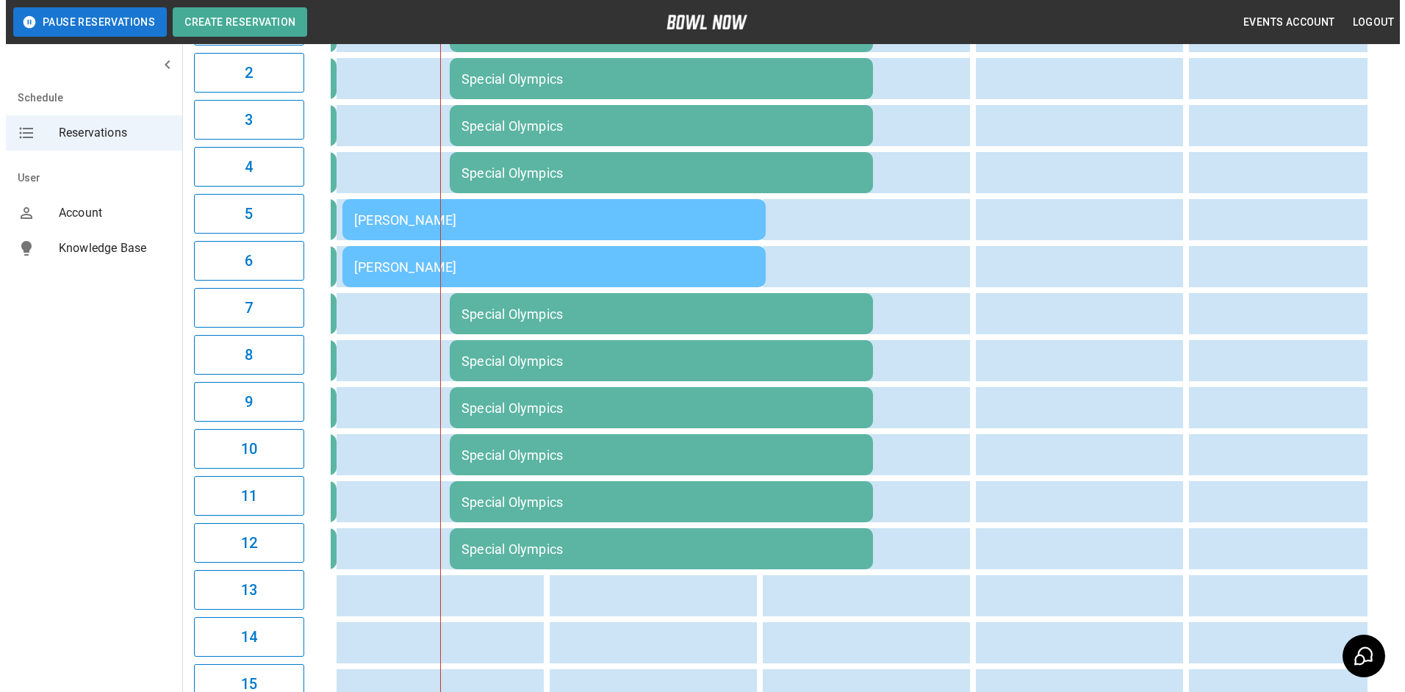
scroll to position [220, 0]
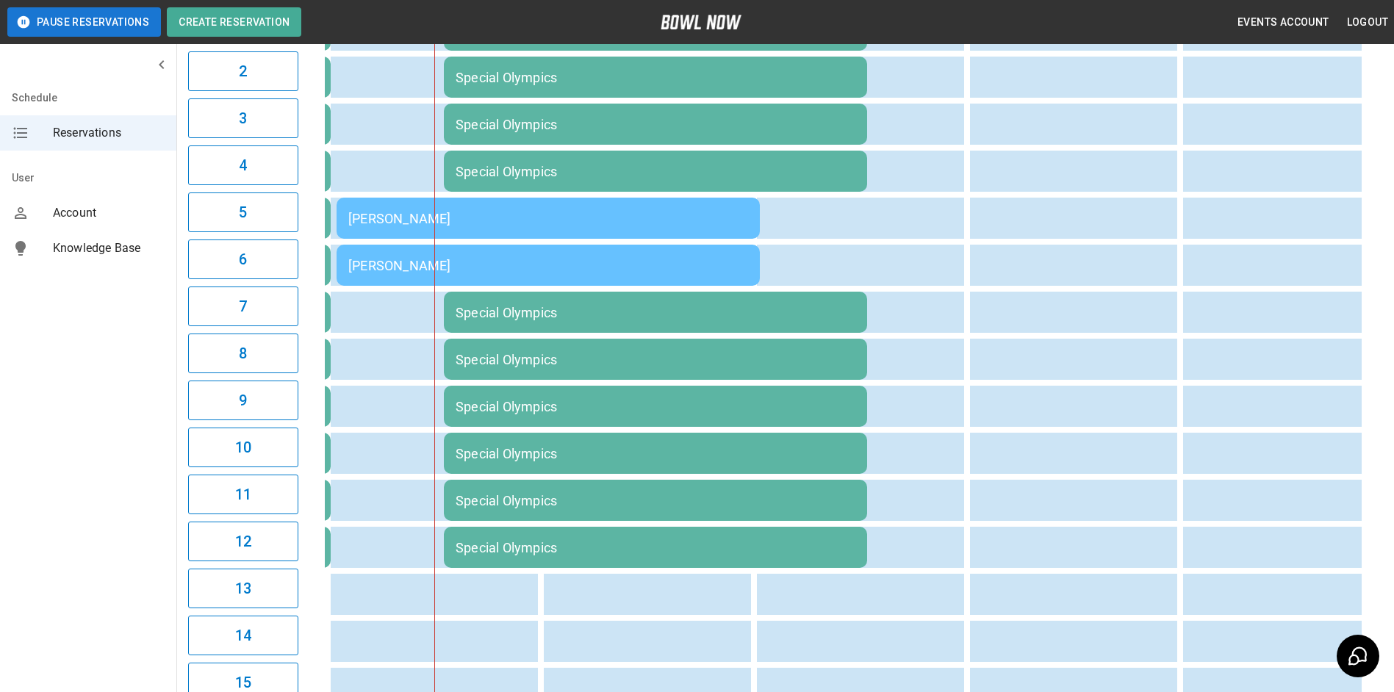
click at [578, 209] on td "[PERSON_NAME]" at bounding box center [548, 218] width 423 height 41
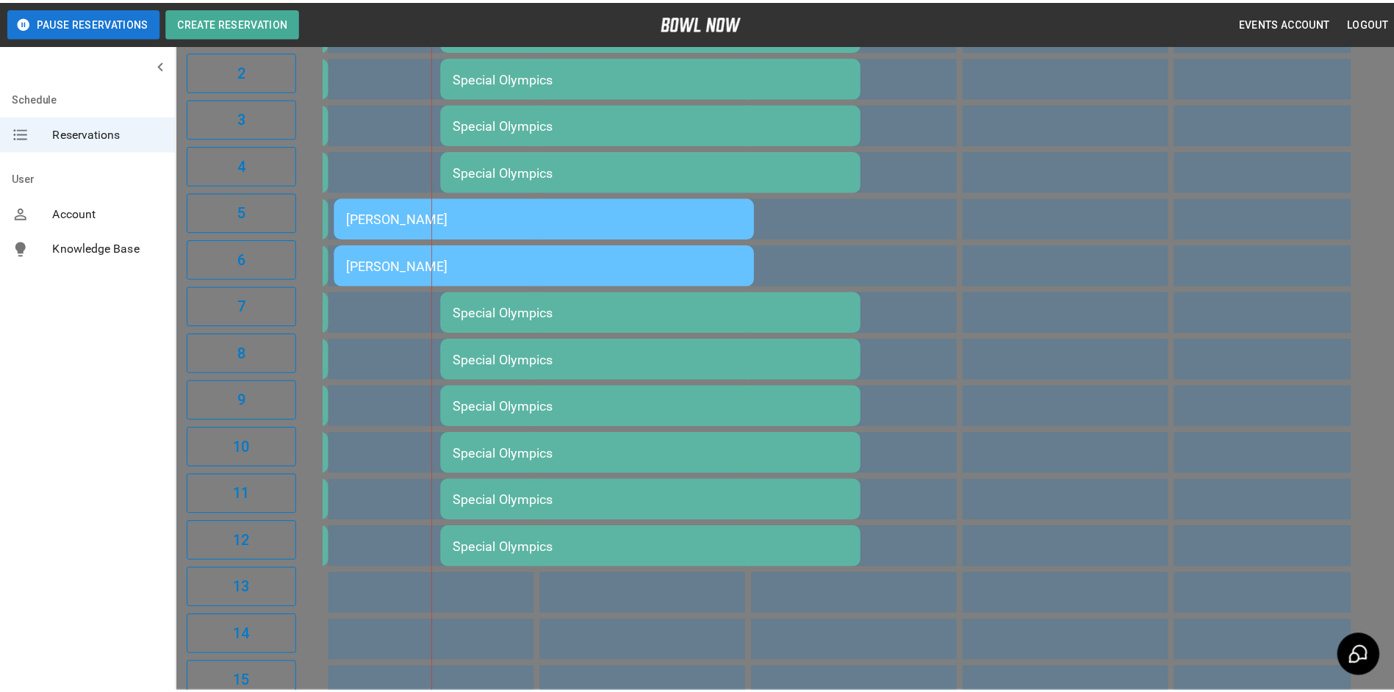
scroll to position [24, 0]
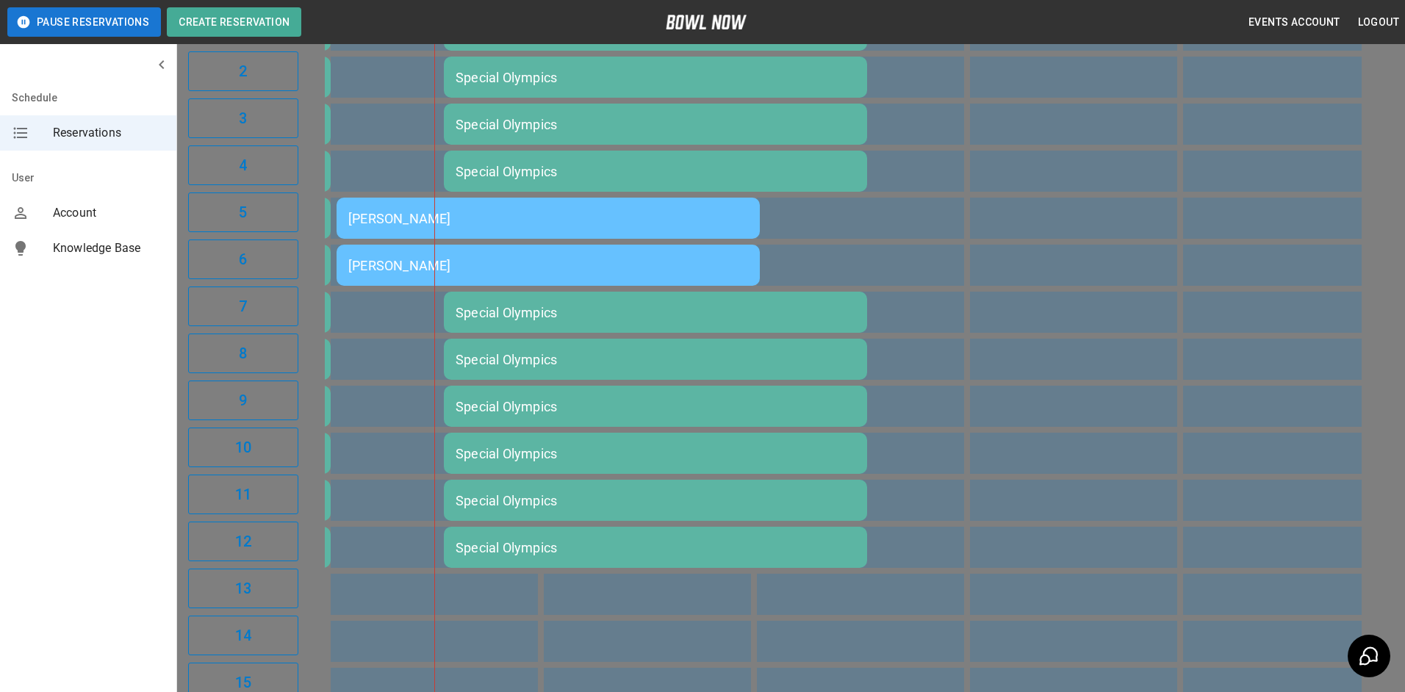
click at [1071, 218] on div at bounding box center [702, 346] width 1405 height 692
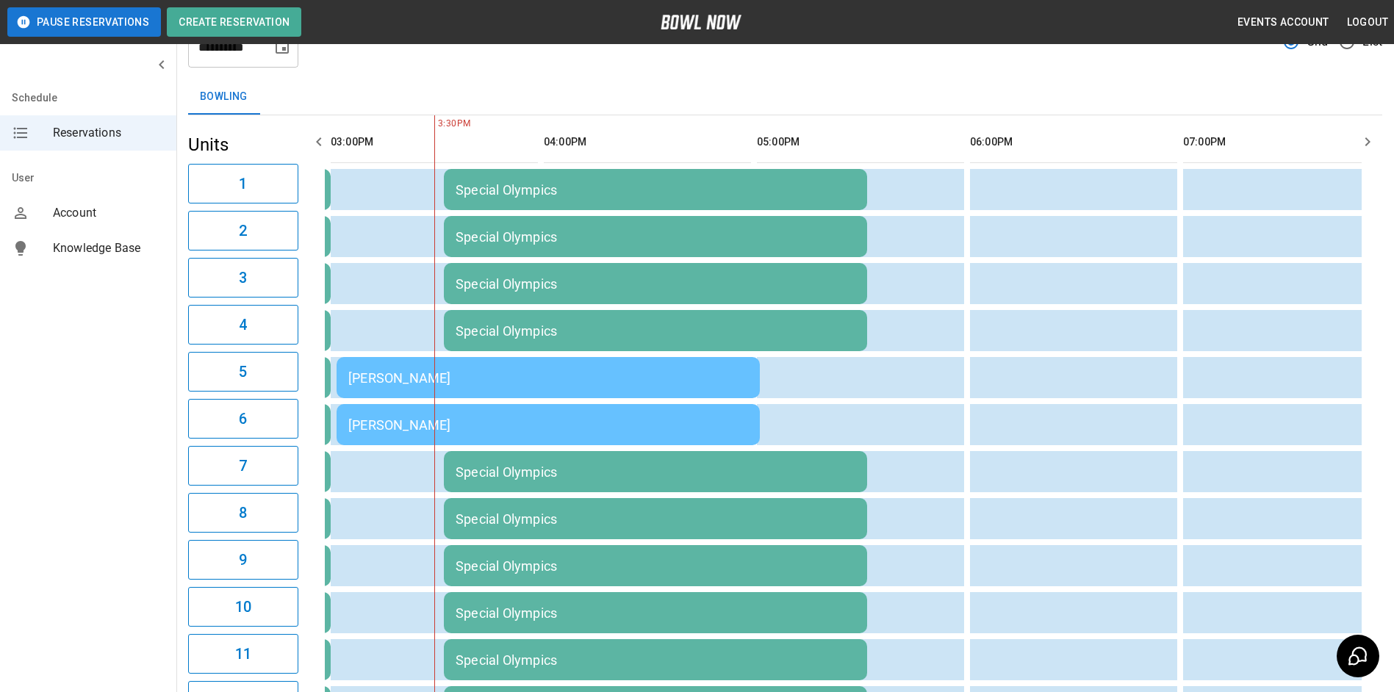
scroll to position [0, 0]
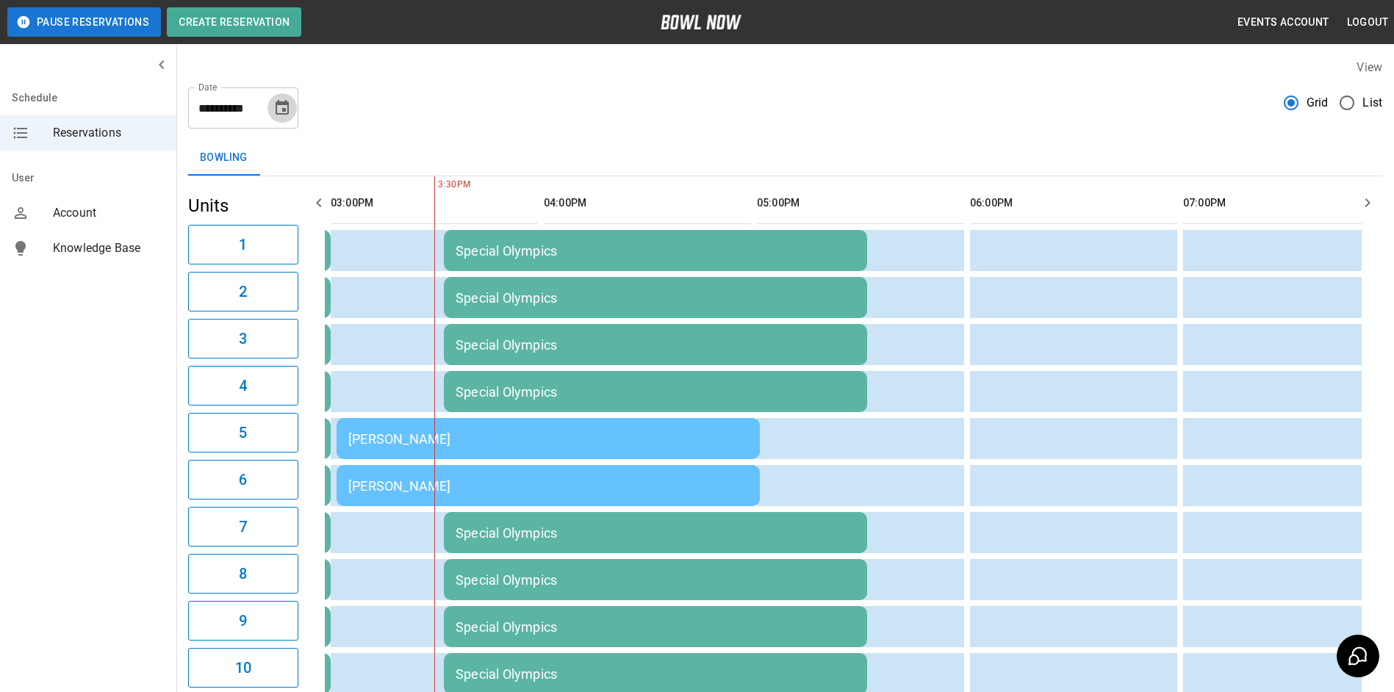
click at [288, 118] on button "Choose date, selected date is Sep 6, 2025" at bounding box center [281, 107] width 29 height 29
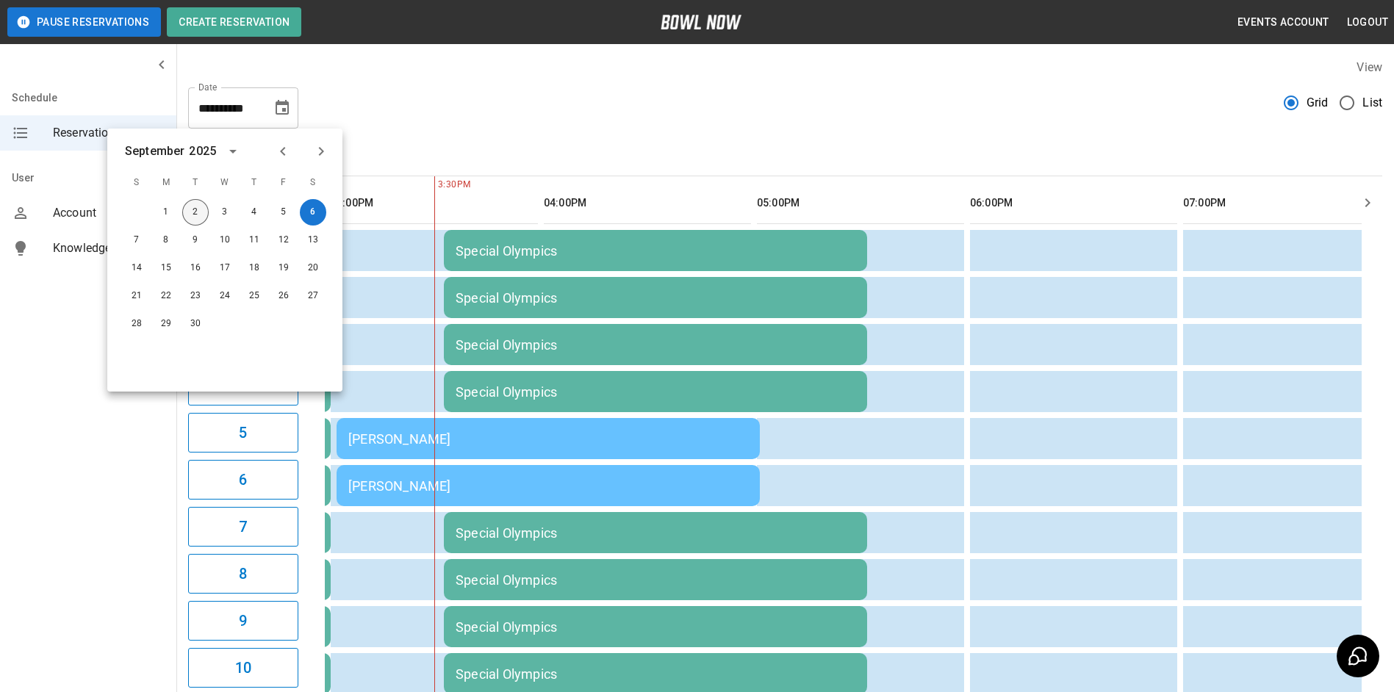
click at [196, 216] on button "2" at bounding box center [195, 212] width 26 height 26
type input "**********"
